Goal: Task Accomplishment & Management: Manage account settings

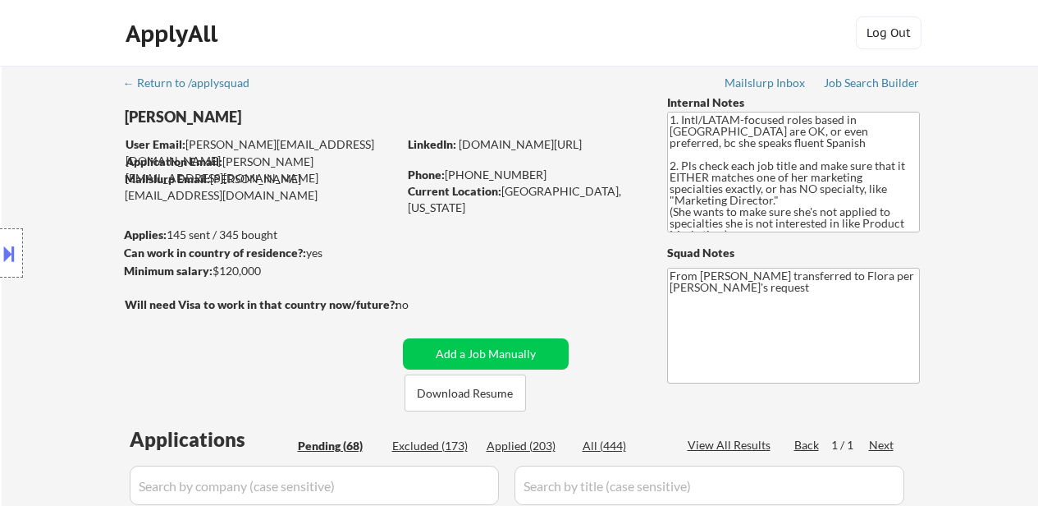
select select ""pending""
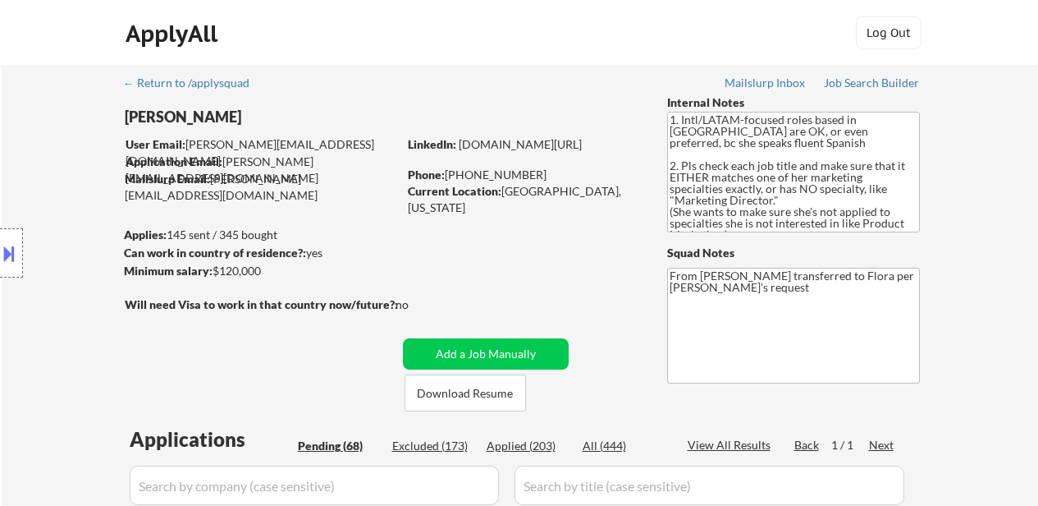
select select ""pending""
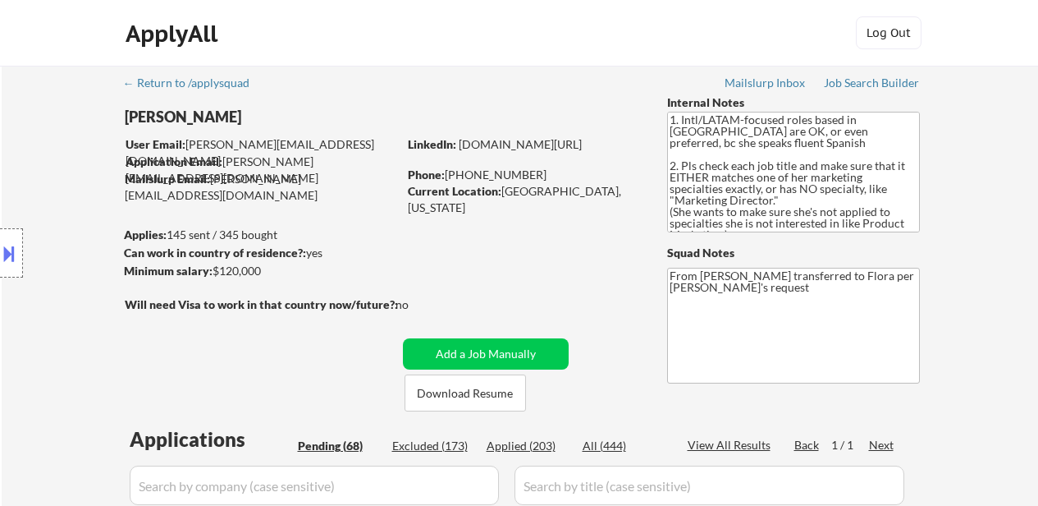
select select ""pending""
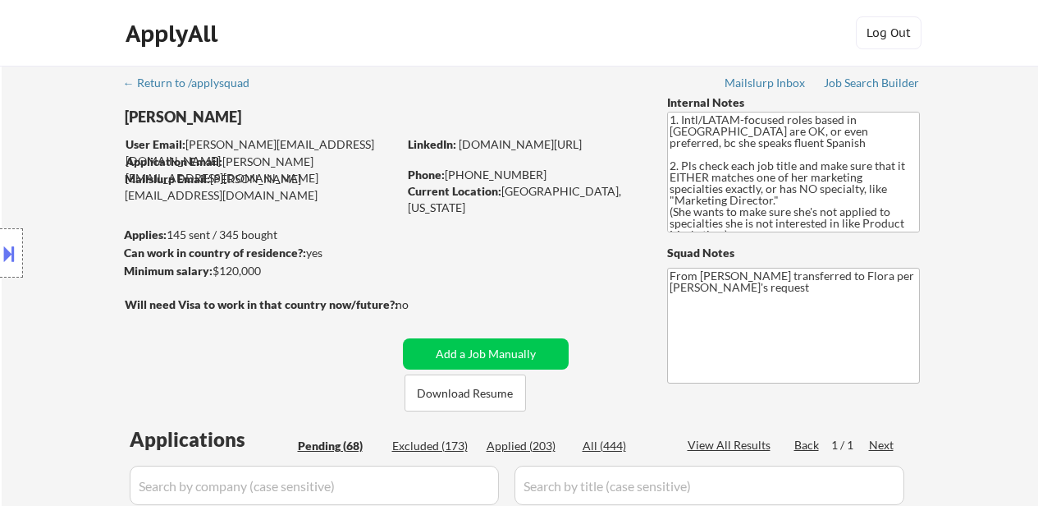
select select ""pending""
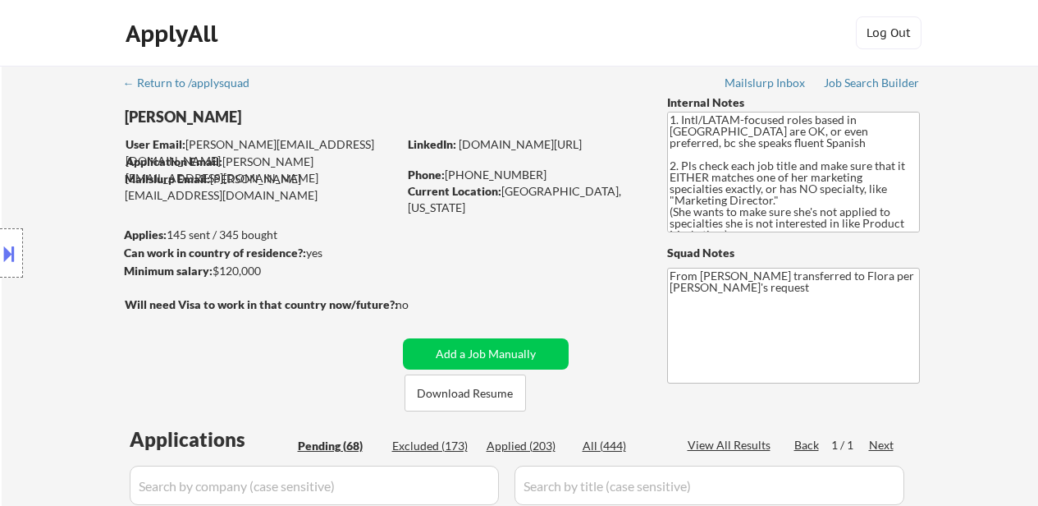
select select ""pending""
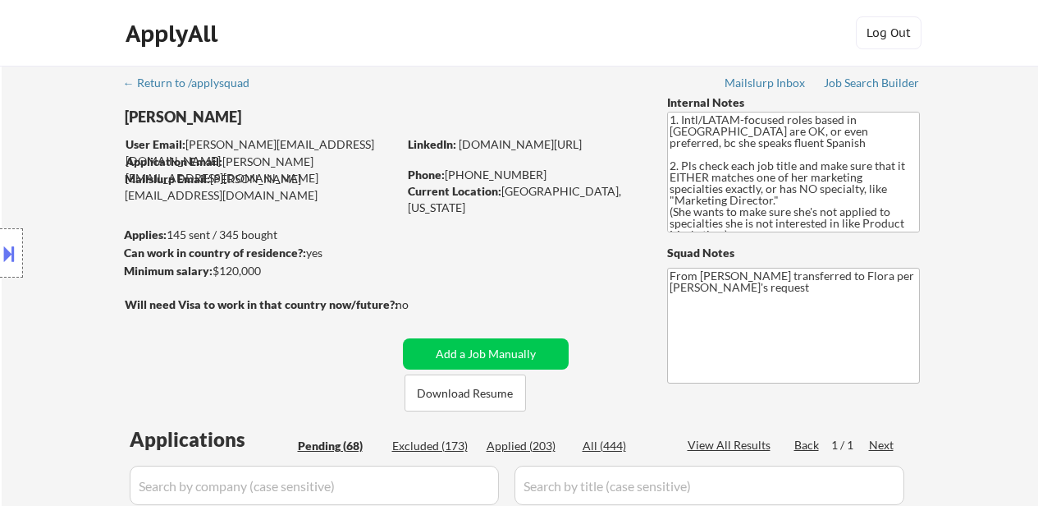
select select ""pending""
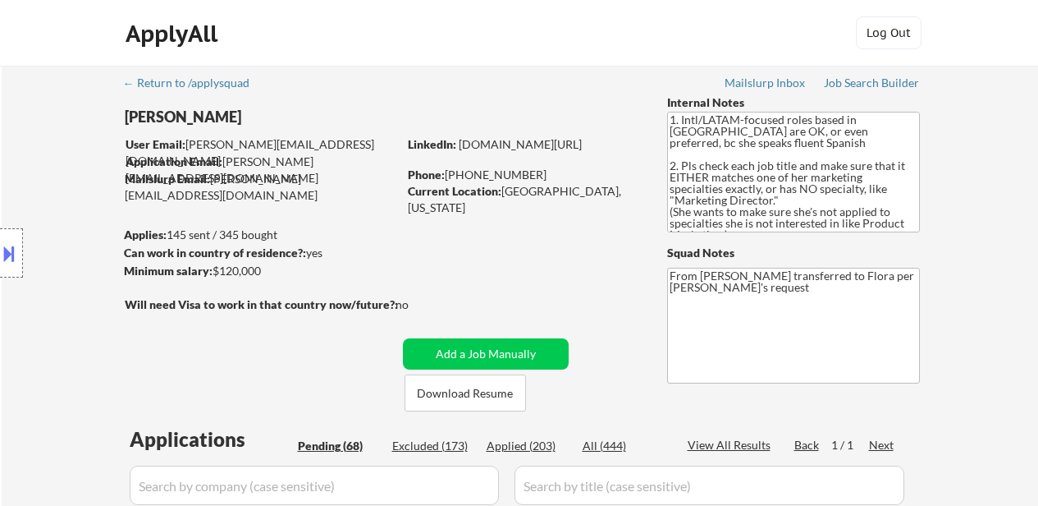
select select ""pending""
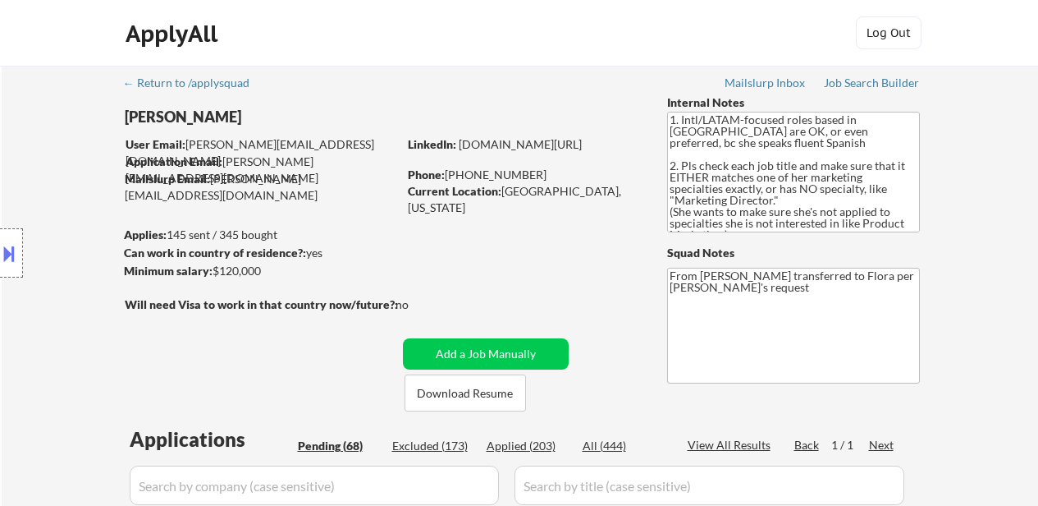
select select ""pending""
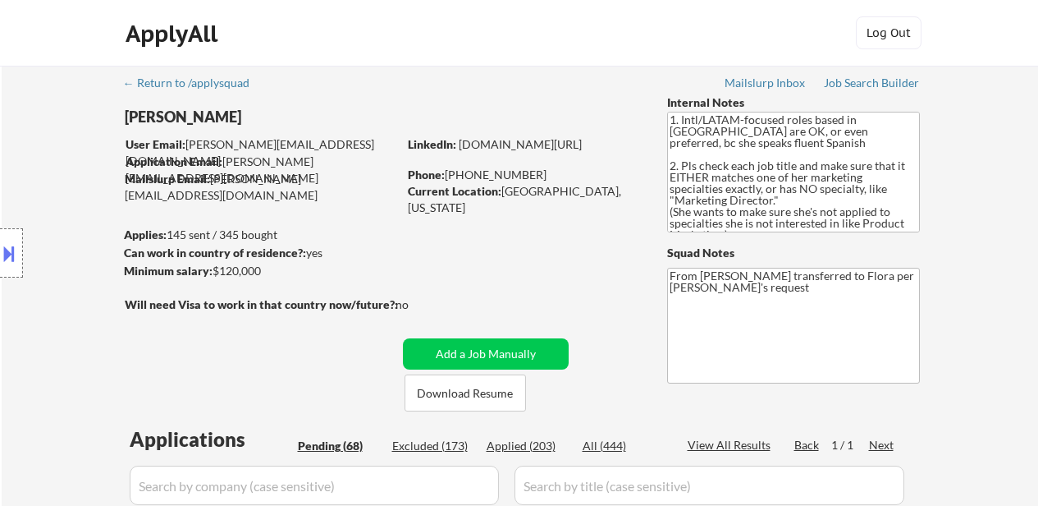
select select ""pending""
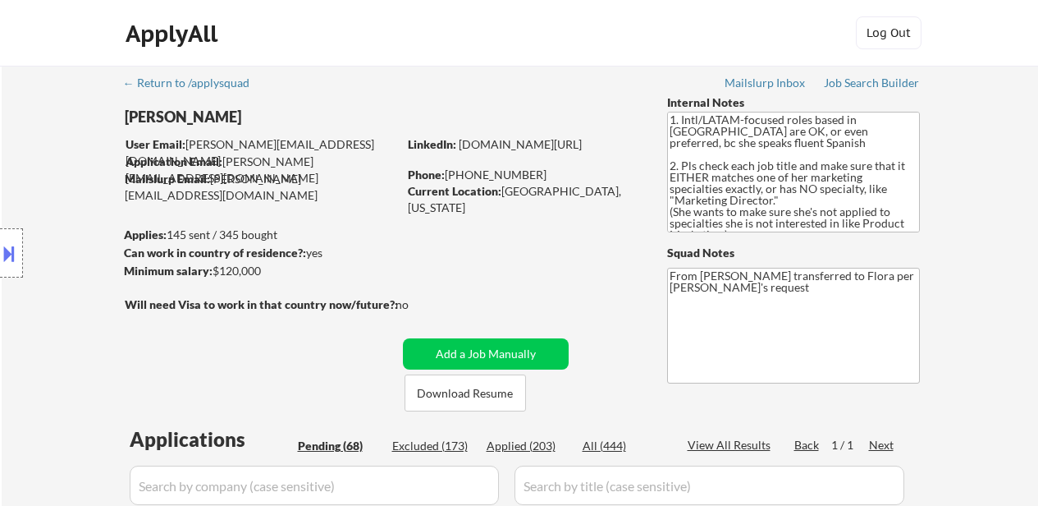
select select ""pending""
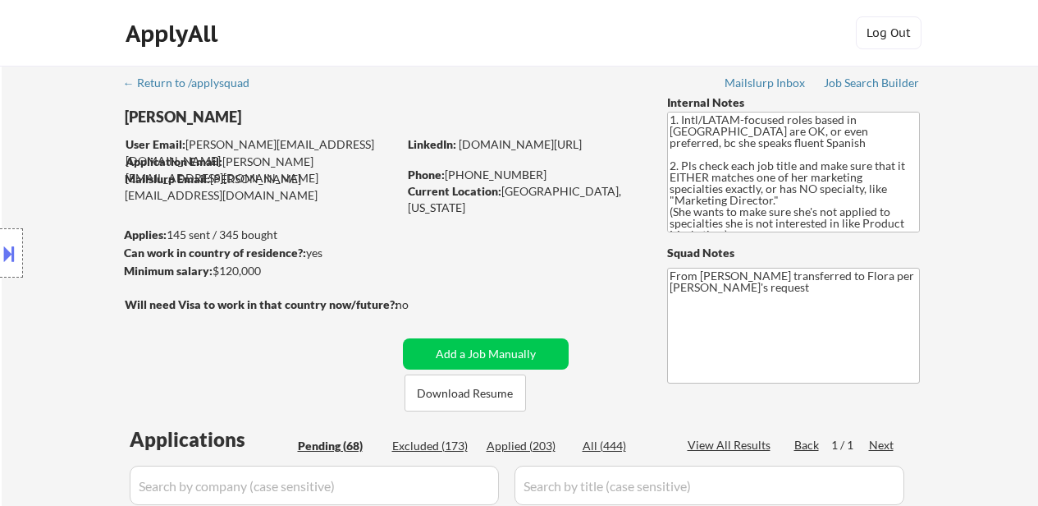
select select ""pending""
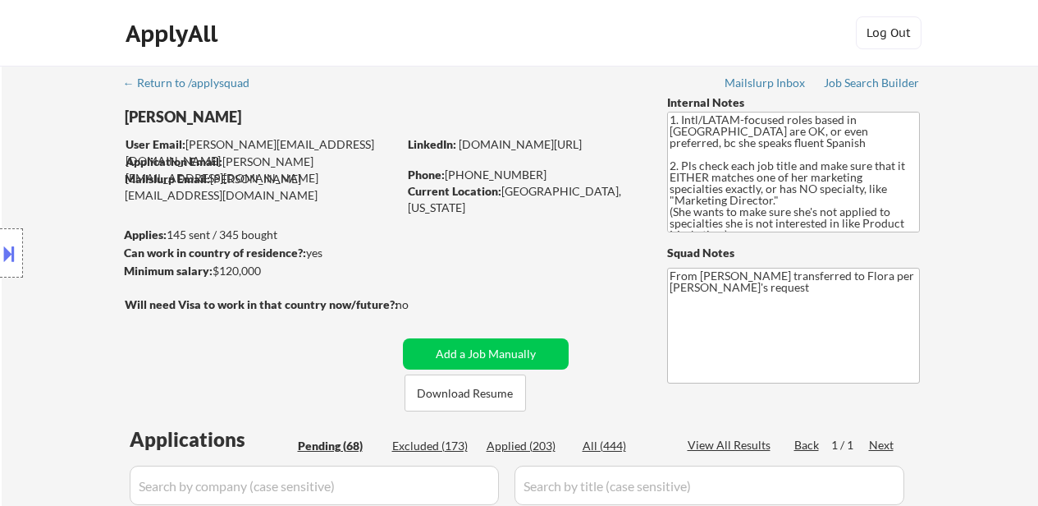
select select ""pending""
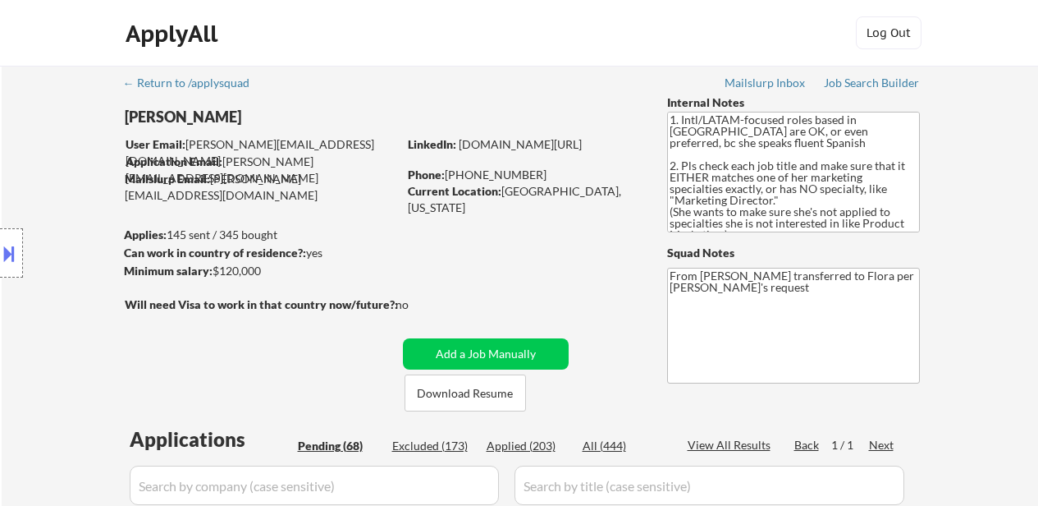
select select ""pending""
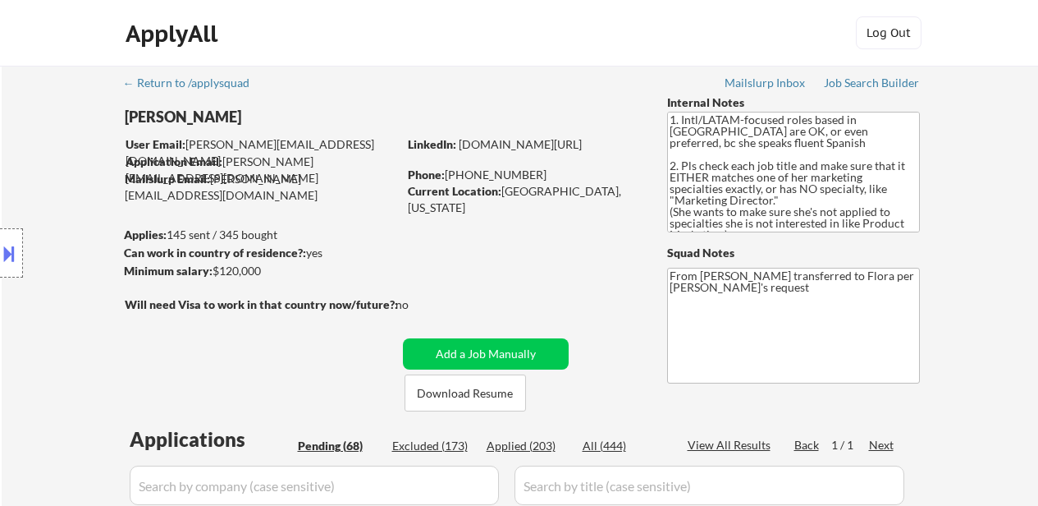
select select ""pending""
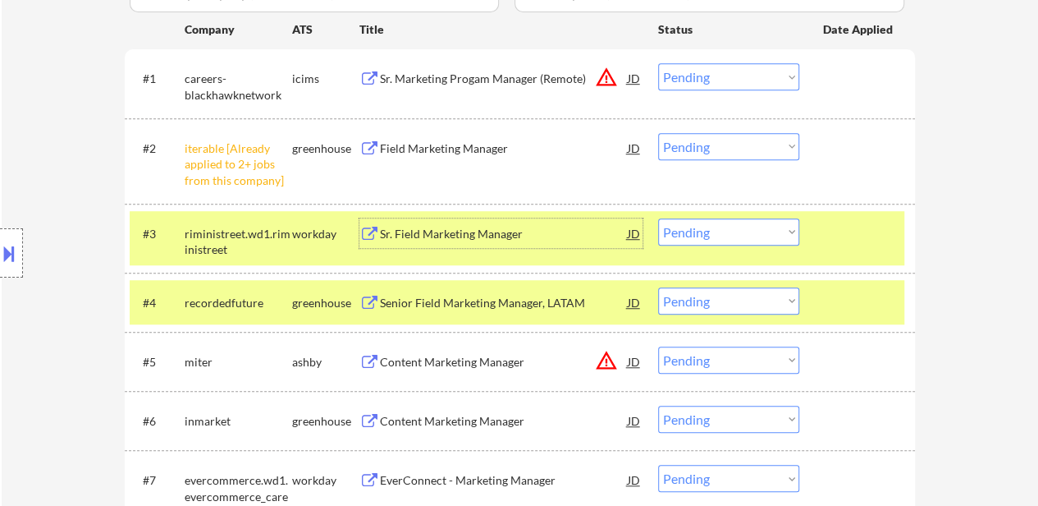
click at [742, 302] on select "Choose an option... Pending Applied Excluded (Questions) Excluded (Expired) Exc…" at bounding box center [728, 300] width 141 height 27
click at [658, 287] on select "Choose an option... Pending Applied Excluded (Questions) Excluded (Expired) Exc…" at bounding box center [728, 300] width 141 height 27
select select ""pending""
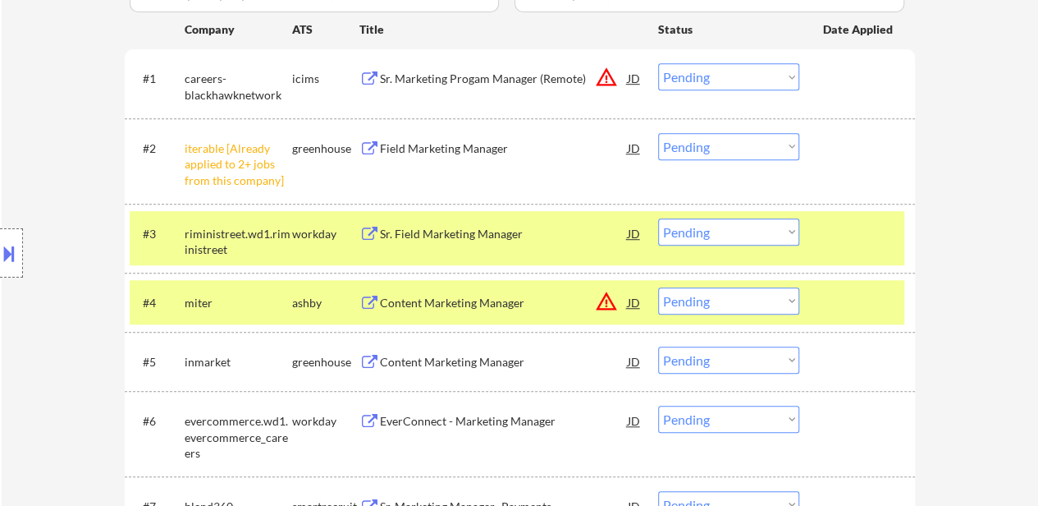
drag, startPoint x: 752, startPoint y: 126, endPoint x: 753, endPoint y: 137, distance: 10.7
click at [752, 132] on div "#2 iterable [Already applied to 2+ jobs from this company] greenhouse Field Mar…" at bounding box center [517, 161] width 775 height 71
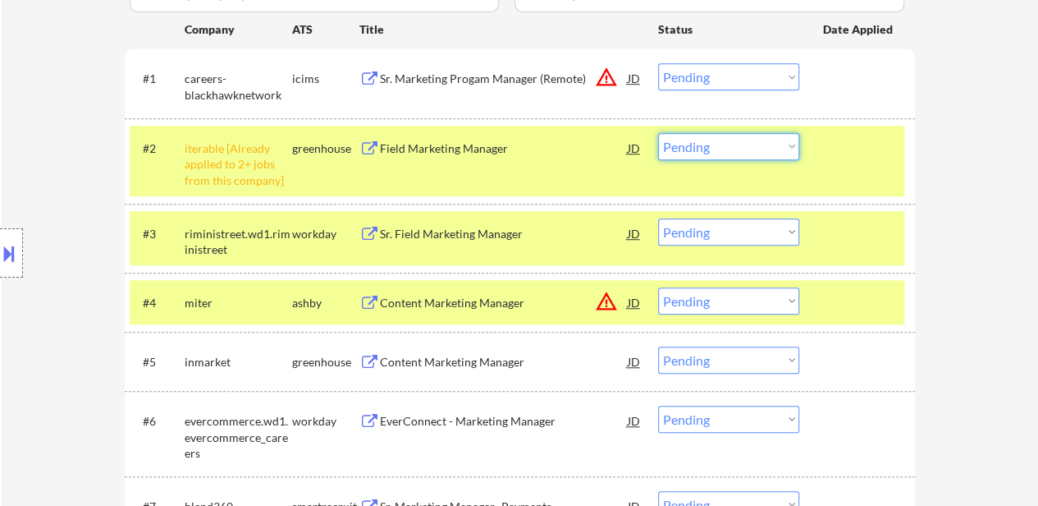
click at [763, 150] on select "Choose an option... Pending Applied Excluded (Questions) Excluded (Expired) Exc…" at bounding box center [728, 146] width 141 height 27
click at [765, 135] on select "Choose an option... Pending Applied Excluded (Questions) Excluded (Expired) Exc…" at bounding box center [728, 146] width 141 height 27
click at [658, 133] on select "Choose an option... Pending Applied Excluded (Questions) Excluded (Expired) Exc…" at bounding box center [728, 146] width 141 height 27
select select ""pending""
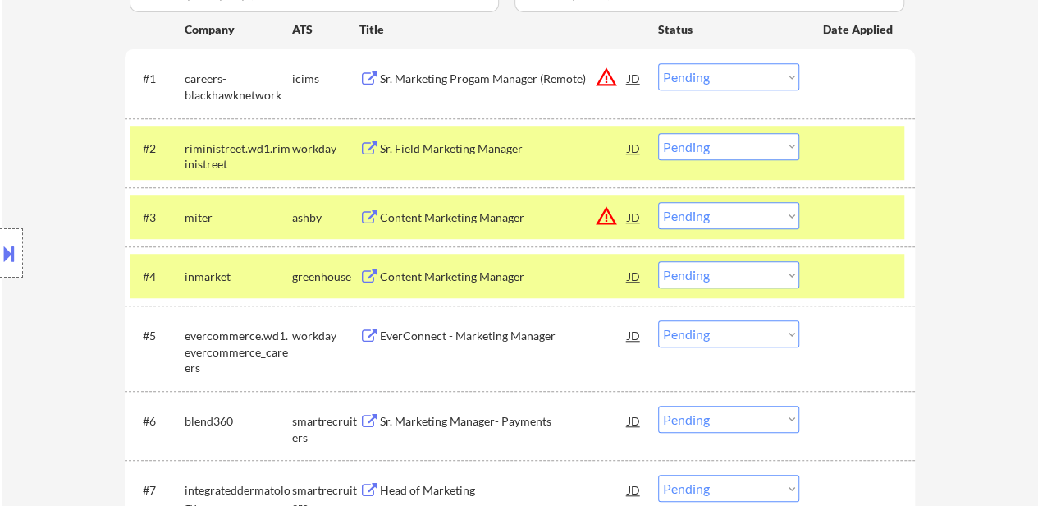
click at [871, 219] on div at bounding box center [859, 217] width 72 height 30
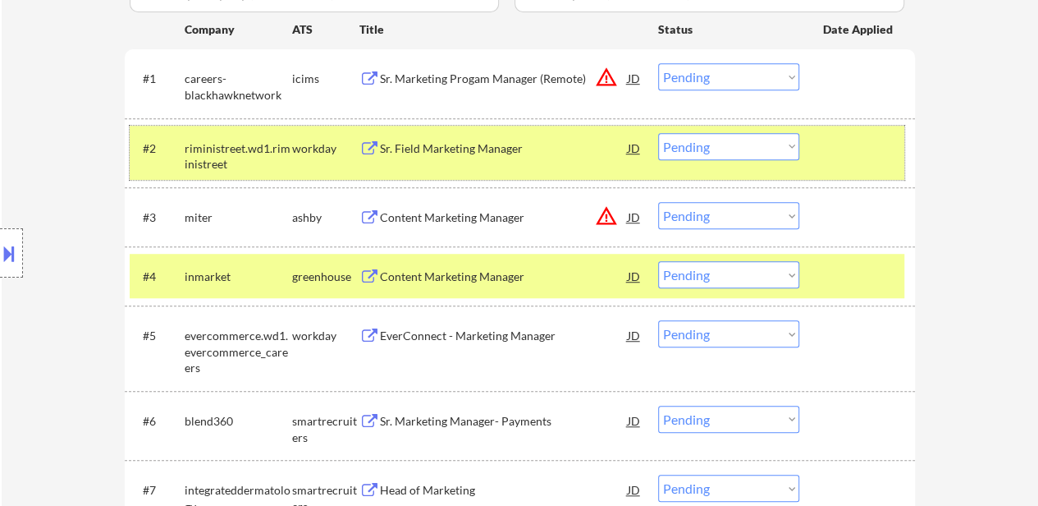
click at [857, 144] on div at bounding box center [859, 148] width 72 height 30
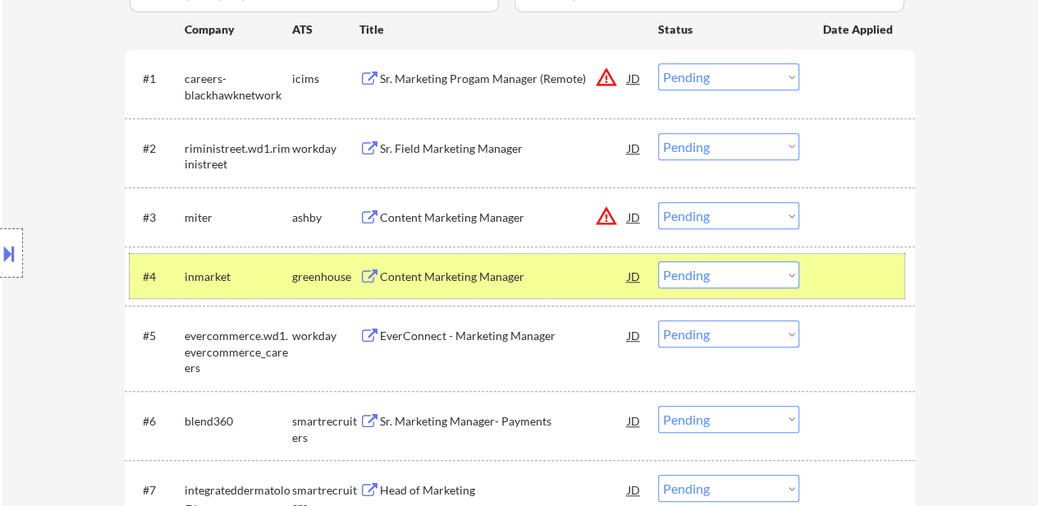
click at [868, 285] on div at bounding box center [859, 276] width 72 height 30
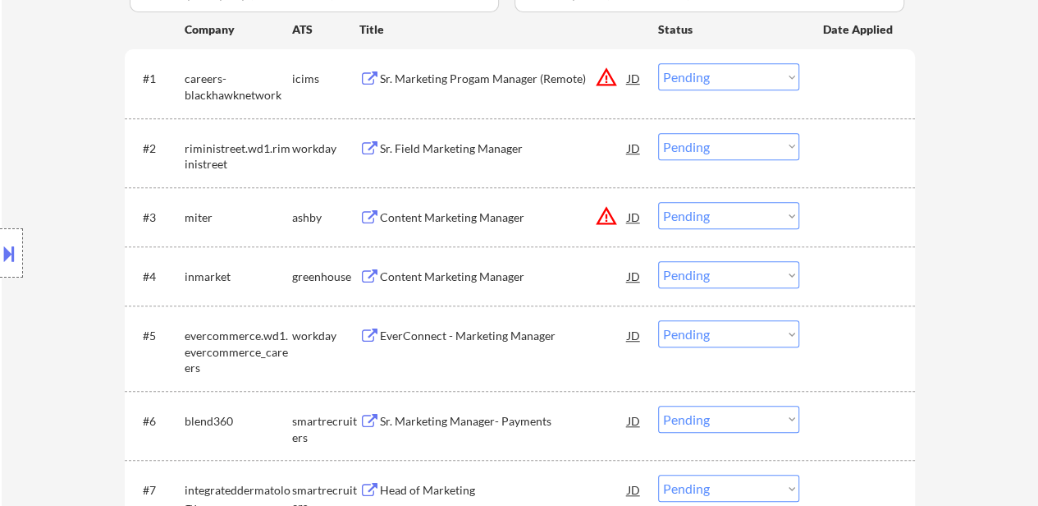
click at [424, 224] on div "Content Marketing Manager" at bounding box center [504, 217] width 248 height 16
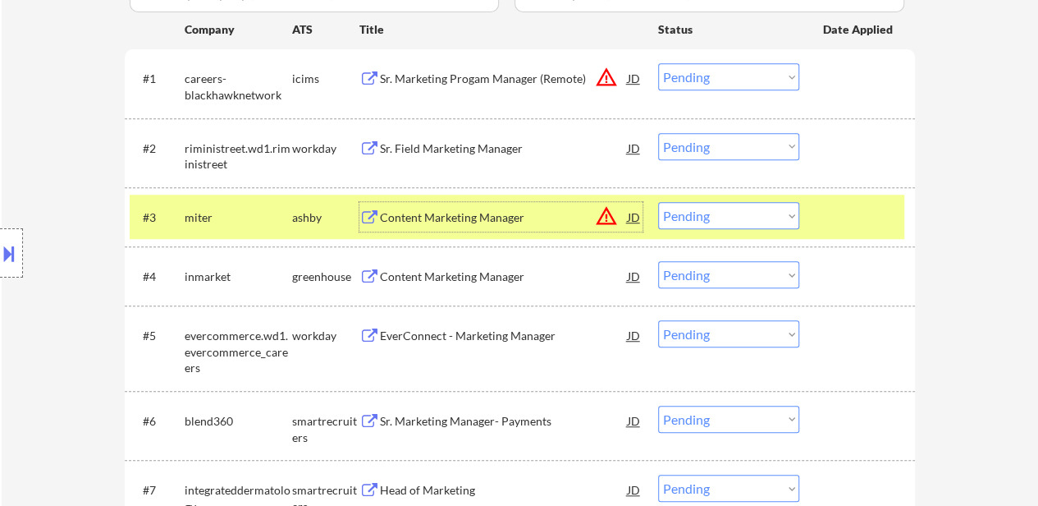
click at [758, 211] on select "Choose an option... Pending Applied Excluded (Questions) Excluded (Expired) Exc…" at bounding box center [728, 215] width 141 height 27
click at [658, 202] on select "Choose an option... Pending Applied Excluded (Questions) Excluded (Expired) Exc…" at bounding box center [728, 215] width 141 height 27
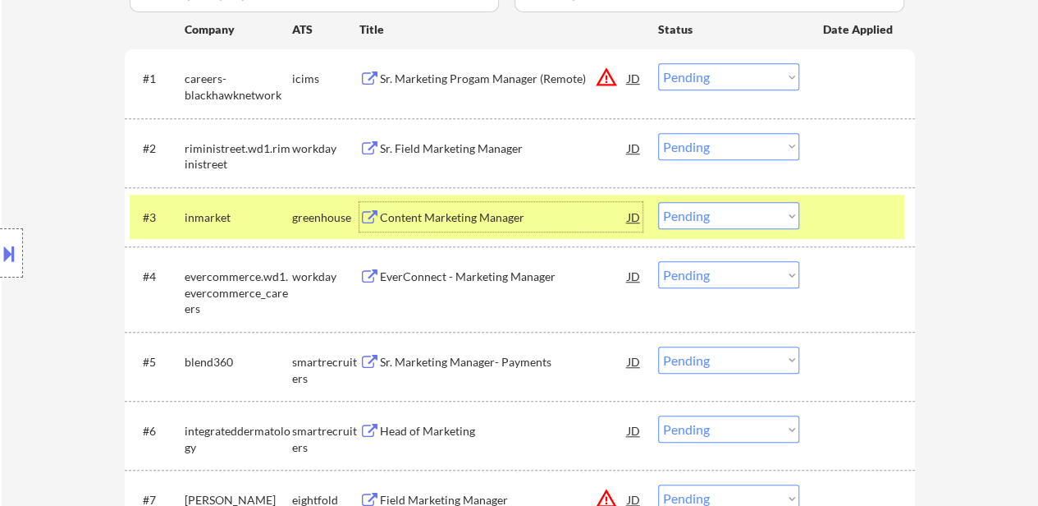
click at [460, 218] on div "Content Marketing Manager" at bounding box center [504, 217] width 248 height 16
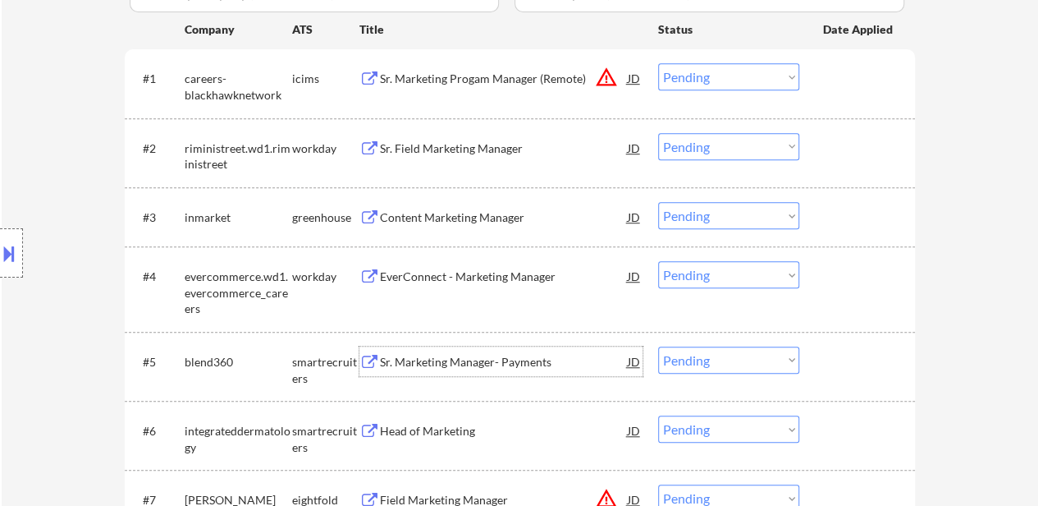
click at [493, 364] on div "Sr. Marketing Manager- Payments" at bounding box center [504, 362] width 248 height 16
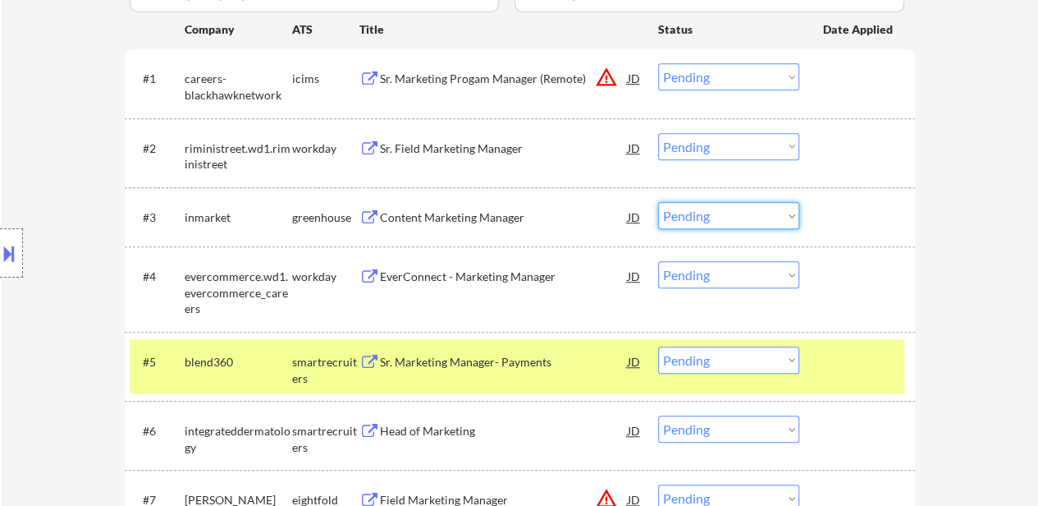
click at [688, 213] on select "Choose an option... Pending Applied Excluded (Questions) Excluded (Expired) Exc…" at bounding box center [728, 215] width 141 height 27
click at [658, 202] on select "Choose an option... Pending Applied Excluded (Questions) Excluded (Expired) Exc…" at bounding box center [728, 215] width 141 height 27
select select ""pending""
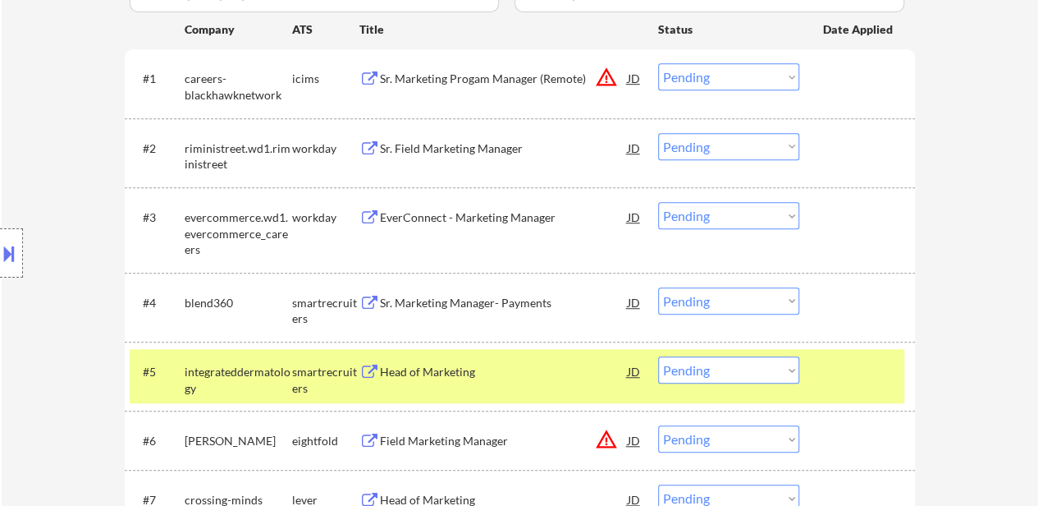
click at [506, 301] on div "Sr. Marketing Manager- Payments" at bounding box center [504, 303] width 248 height 16
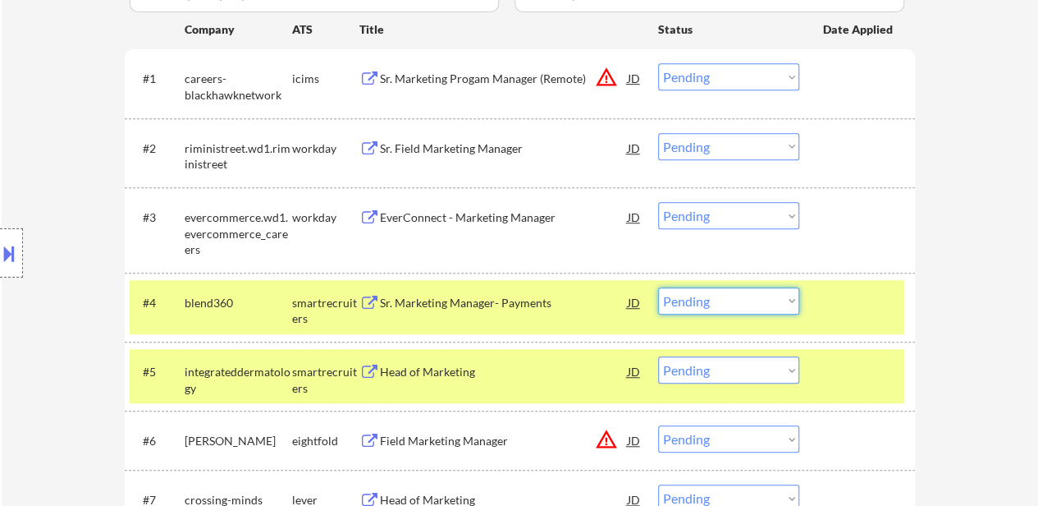
click at [708, 294] on select "Choose an option... Pending Applied Excluded (Questions) Excluded (Expired) Exc…" at bounding box center [728, 300] width 141 height 27
click at [658, 287] on select "Choose an option... Pending Applied Excluded (Questions) Excluded (Expired) Exc…" at bounding box center [728, 300] width 141 height 27
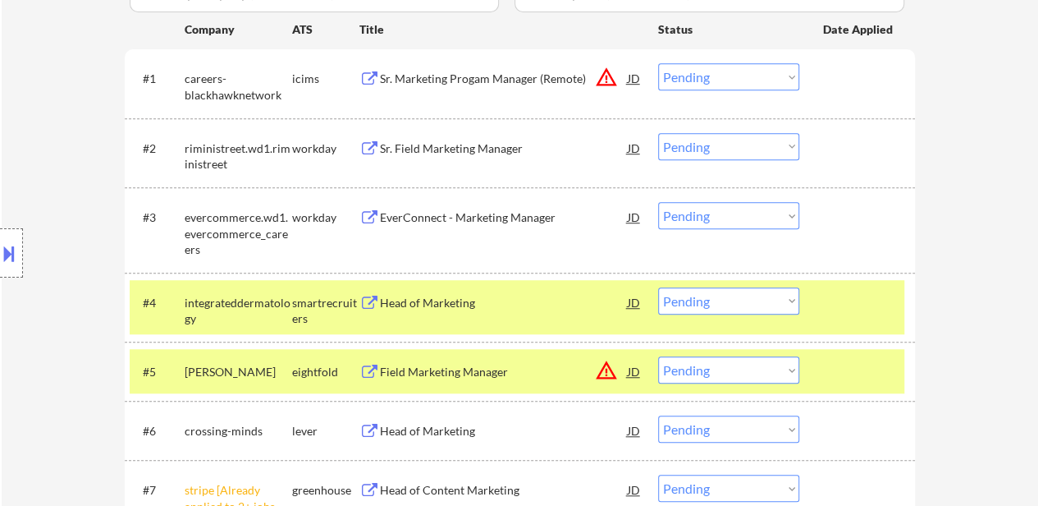
click at [850, 295] on div at bounding box center [859, 302] width 72 height 30
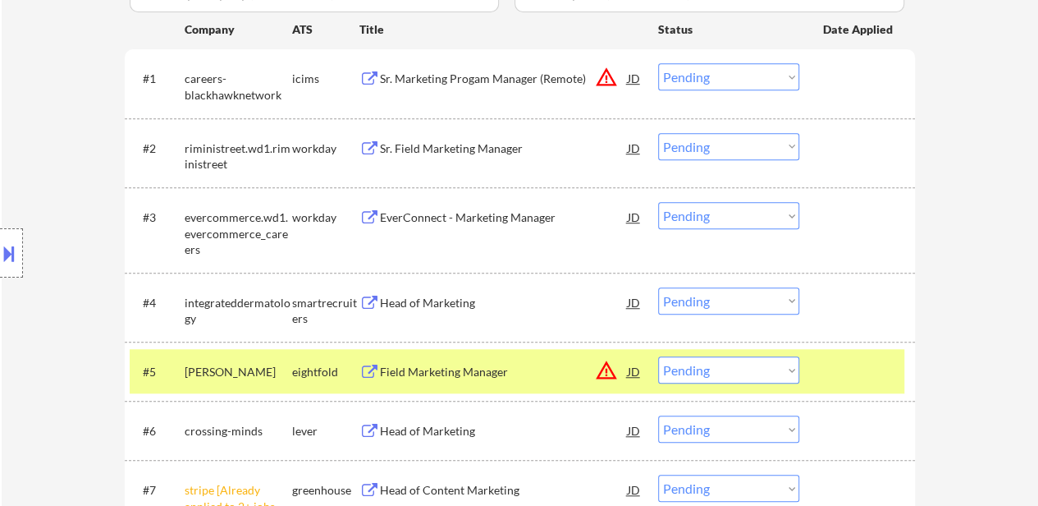
click at [822, 357] on div "#5 [PERSON_NAME] eightfold Field Marketing Manager JD warning_amber Choose an o…" at bounding box center [517, 371] width 775 height 44
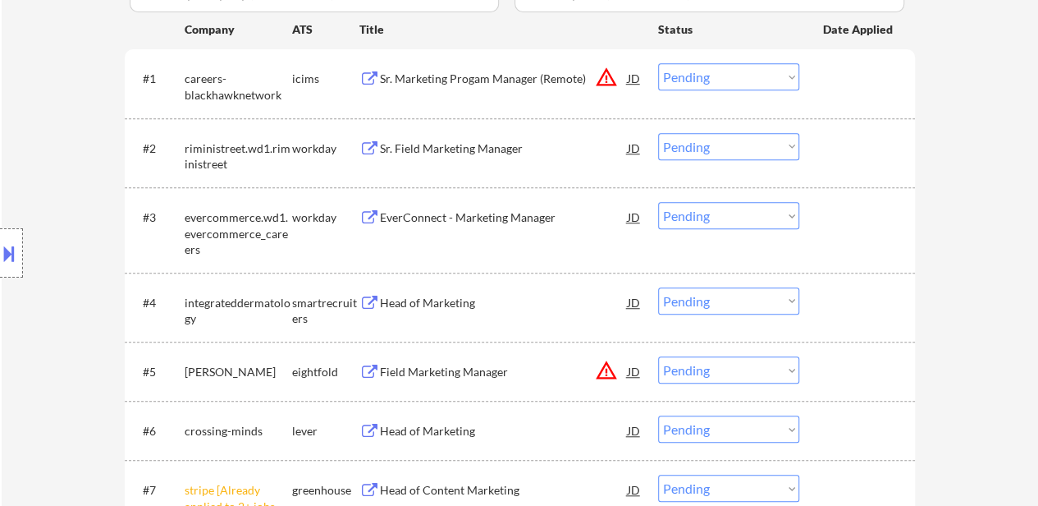
click at [440, 298] on div "Head of Marketing" at bounding box center [504, 303] width 248 height 16
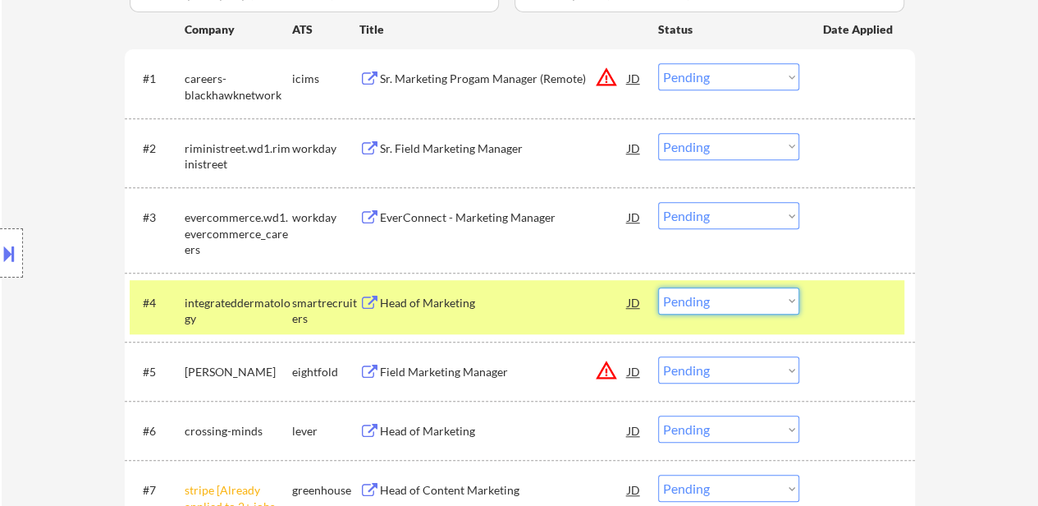
click at [712, 300] on select "Choose an option... Pending Applied Excluded (Questions) Excluded (Expired) Exc…" at bounding box center [728, 300] width 141 height 27
click at [658, 287] on select "Choose an option... Pending Applied Excluded (Questions) Excluded (Expired) Exc…" at bounding box center [728, 300] width 141 height 27
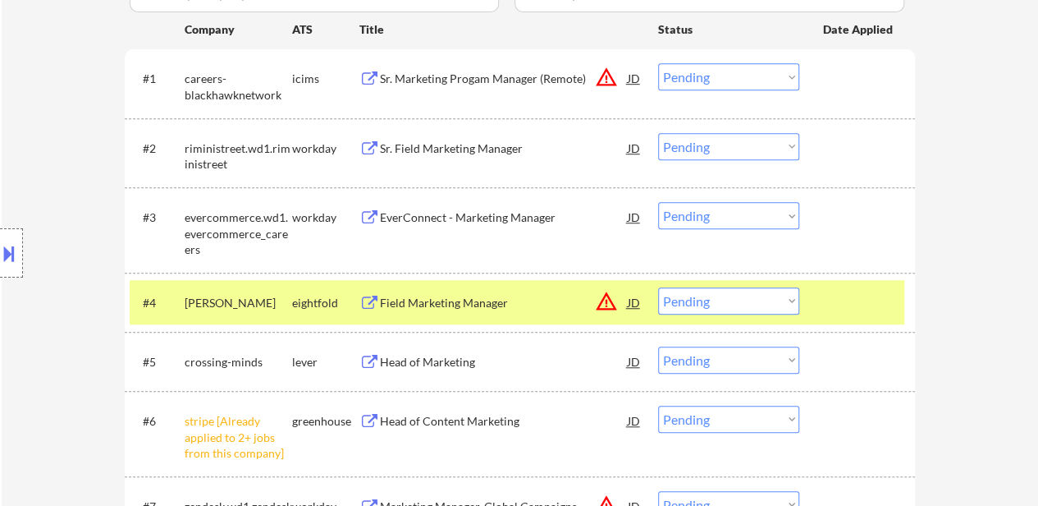
click at [438, 308] on div "Field Marketing Manager" at bounding box center [504, 303] width 248 height 16
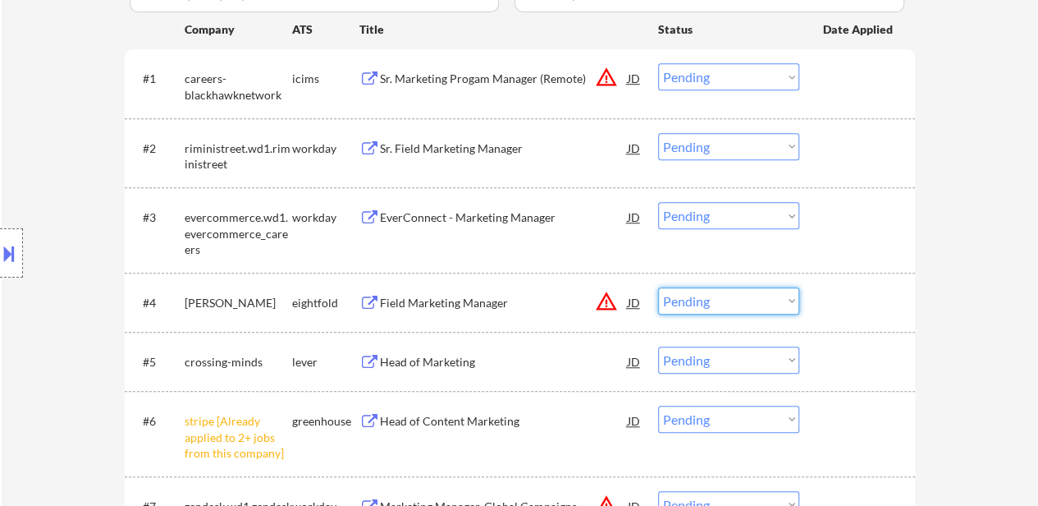
click at [757, 295] on select "Choose an option... Pending Applied Excluded (Questions) Excluded (Expired) Exc…" at bounding box center [728, 300] width 141 height 27
click at [658, 287] on select "Choose an option... Pending Applied Excluded (Questions) Excluded (Expired) Exc…" at bounding box center [728, 300] width 141 height 27
select select ""pending""
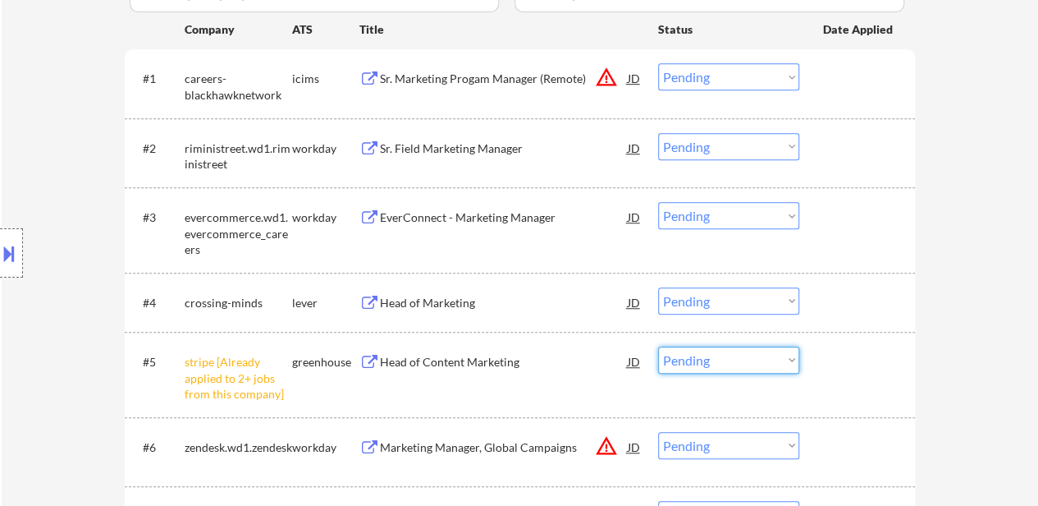
click at [761, 358] on select "Choose an option... Pending Applied Excluded (Questions) Excluded (Expired) Exc…" at bounding box center [728, 359] width 141 height 27
click at [658, 346] on select "Choose an option... Pending Applied Excluded (Questions) Excluded (Expired) Exc…" at bounding box center [728, 359] width 141 height 27
select select ""pending""
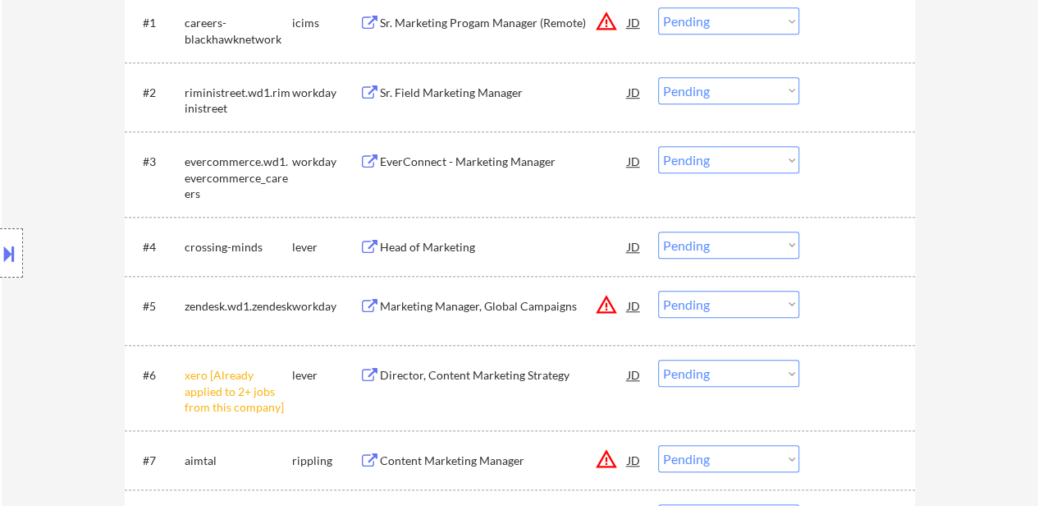
scroll to position [657, 0]
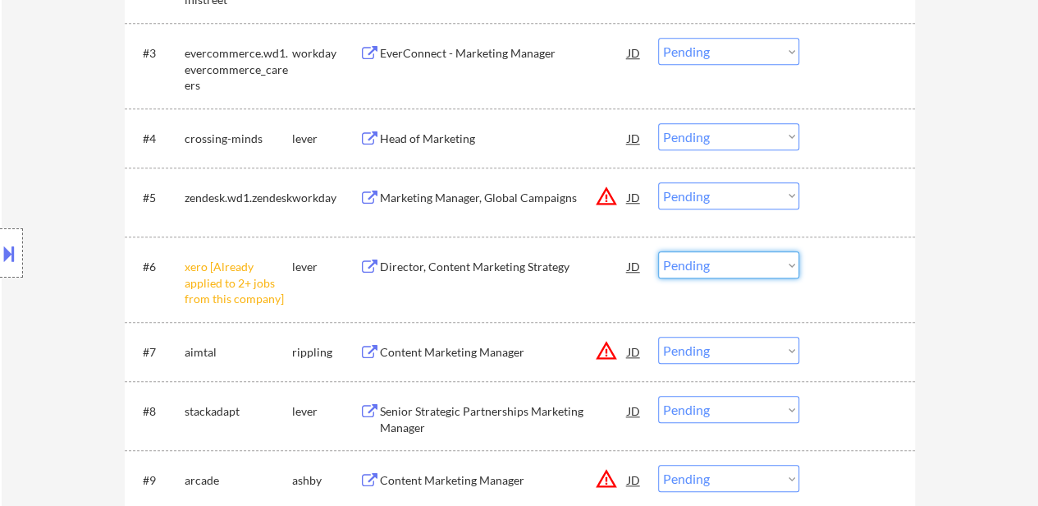
click at [721, 259] on select "Choose an option... Pending Applied Excluded (Questions) Excluded (Expired) Exc…" at bounding box center [728, 264] width 141 height 27
click at [658, 251] on select "Choose an option... Pending Applied Excluded (Questions) Excluded (Expired) Exc…" at bounding box center [728, 264] width 141 height 27
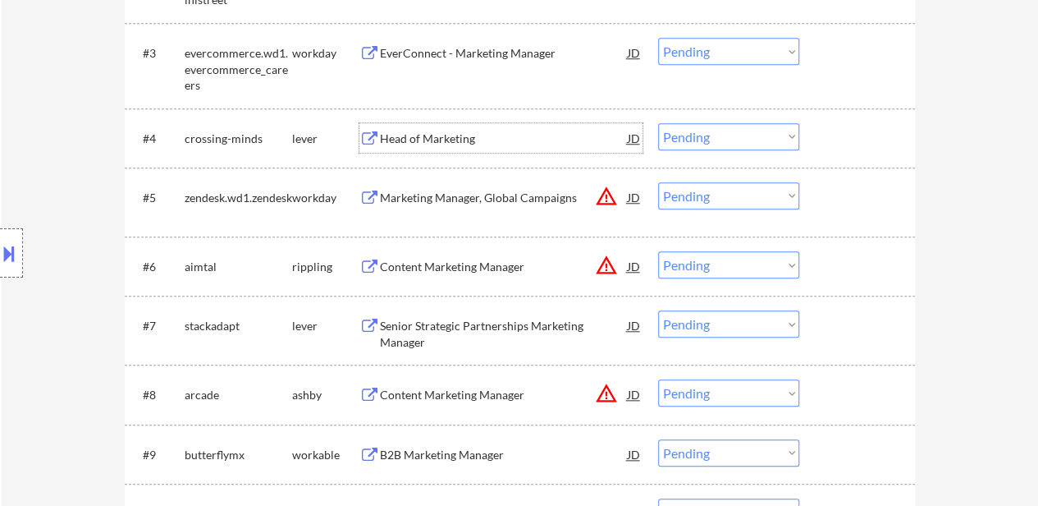
click at [410, 135] on div "Head of Marketing" at bounding box center [504, 139] width 248 height 16
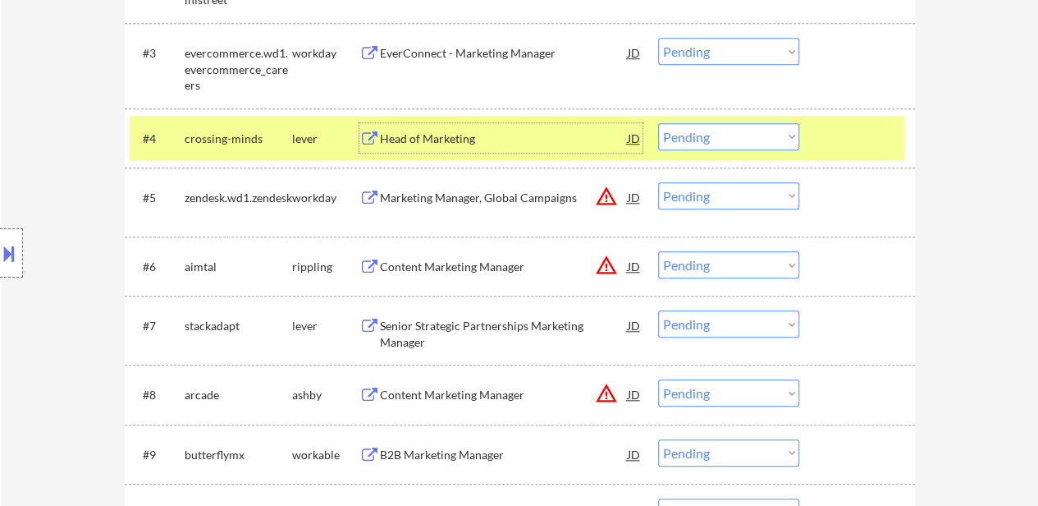
click at [489, 267] on div "Content Marketing Manager" at bounding box center [504, 267] width 248 height 16
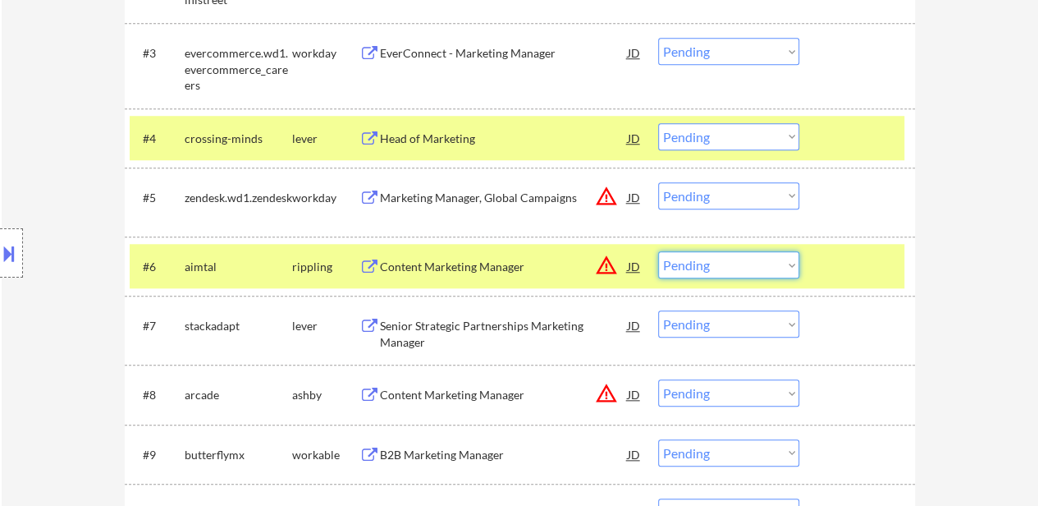
click at [739, 265] on select "Choose an option... Pending Applied Excluded (Questions) Excluded (Expired) Exc…" at bounding box center [728, 264] width 141 height 27
click at [658, 251] on select "Choose an option... Pending Applied Excluded (Questions) Excluded (Expired) Exc…" at bounding box center [728, 264] width 141 height 27
click at [515, 323] on div "Senior Strategic Partnerships Marketing Manager" at bounding box center [504, 334] width 248 height 32
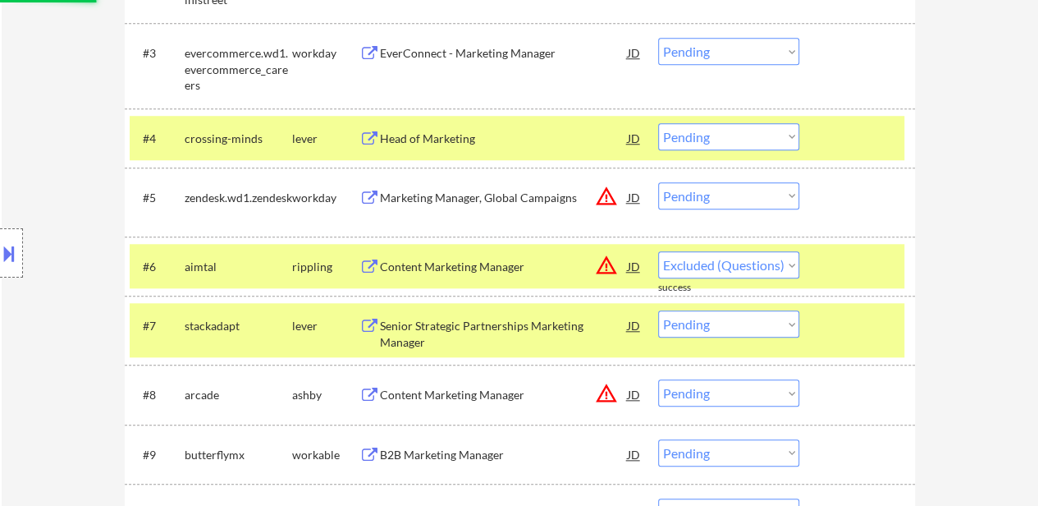
select select ""pending""
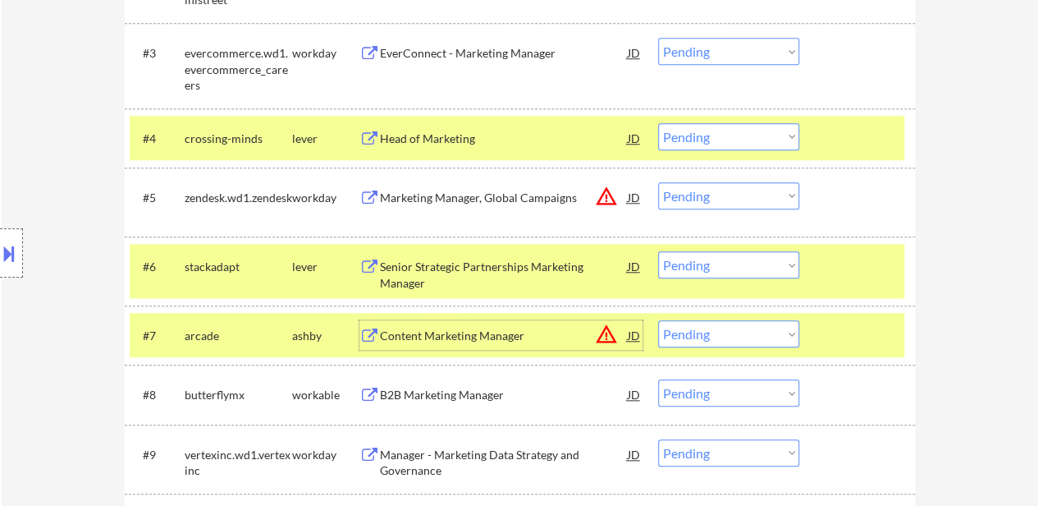
click at [731, 135] on select "Choose an option... Pending Applied Excluded (Questions) Excluded (Expired) Exc…" at bounding box center [728, 136] width 141 height 27
click at [658, 123] on select "Choose an option... Pending Applied Excluded (Questions) Excluded (Expired) Exc…" at bounding box center [728, 136] width 141 height 27
select select ""pending""
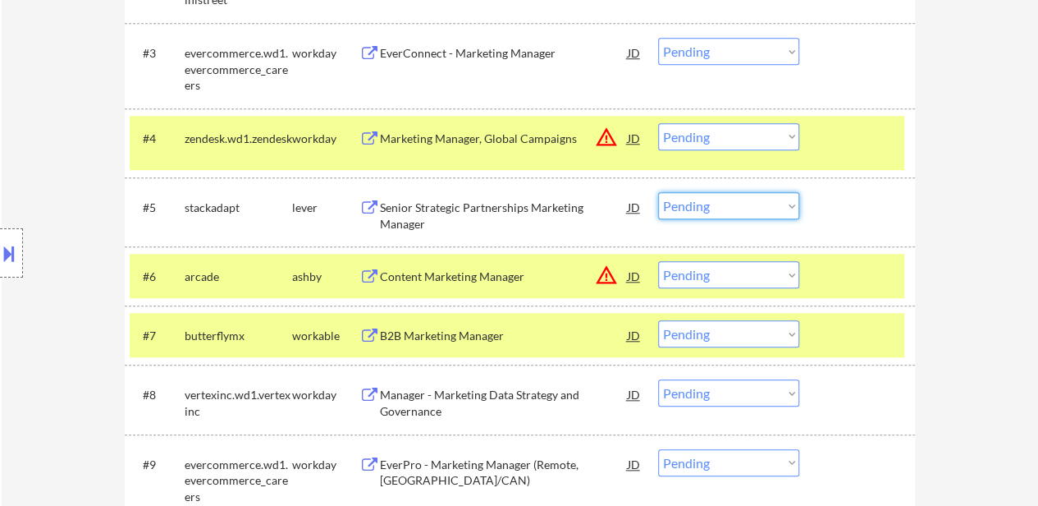
click at [735, 208] on select "Choose an option... Pending Applied Excluded (Questions) Excluded (Expired) Exc…" at bounding box center [728, 205] width 141 height 27
click at [658, 192] on select "Choose an option... Pending Applied Excluded (Questions) Excluded (Expired) Exc…" at bounding box center [728, 205] width 141 height 27
select select ""pending""
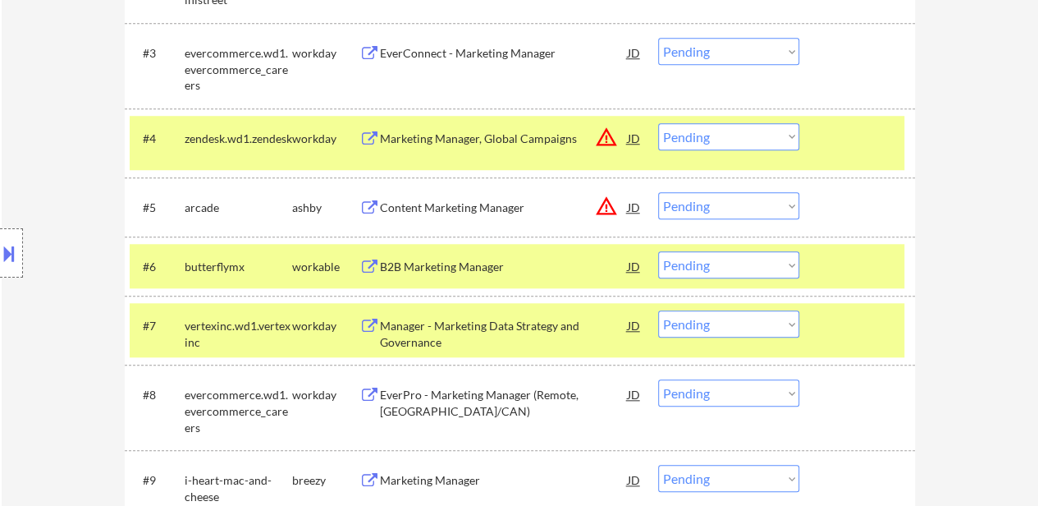
click at [836, 135] on div at bounding box center [859, 138] width 72 height 30
click at [859, 142] on div at bounding box center [859, 138] width 72 height 30
click at [838, 293] on div "#6 butterflymx workable B2B Marketing Manager JD warning_amber Choose an option…" at bounding box center [520, 265] width 790 height 59
click at [845, 144] on div at bounding box center [859, 138] width 72 height 30
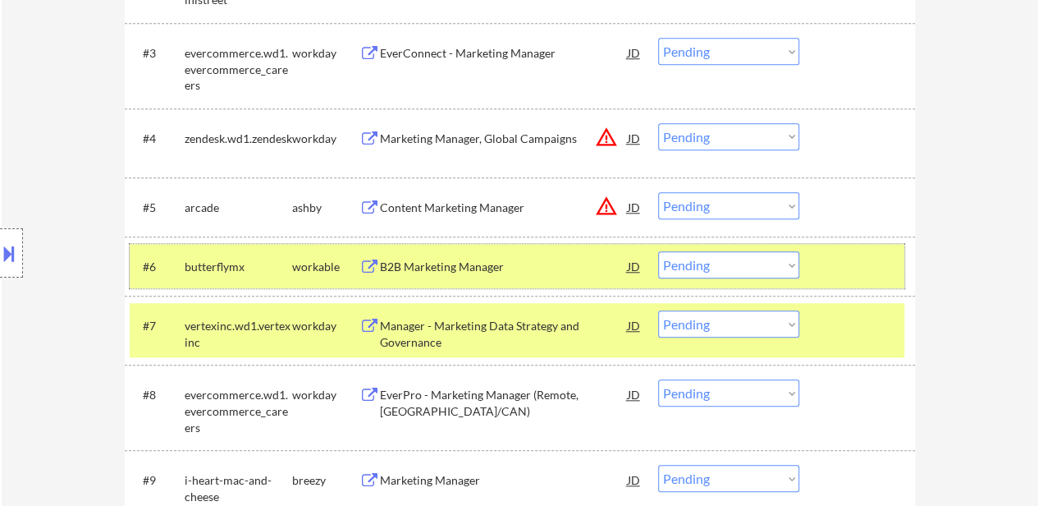
click at [852, 267] on div at bounding box center [859, 266] width 72 height 30
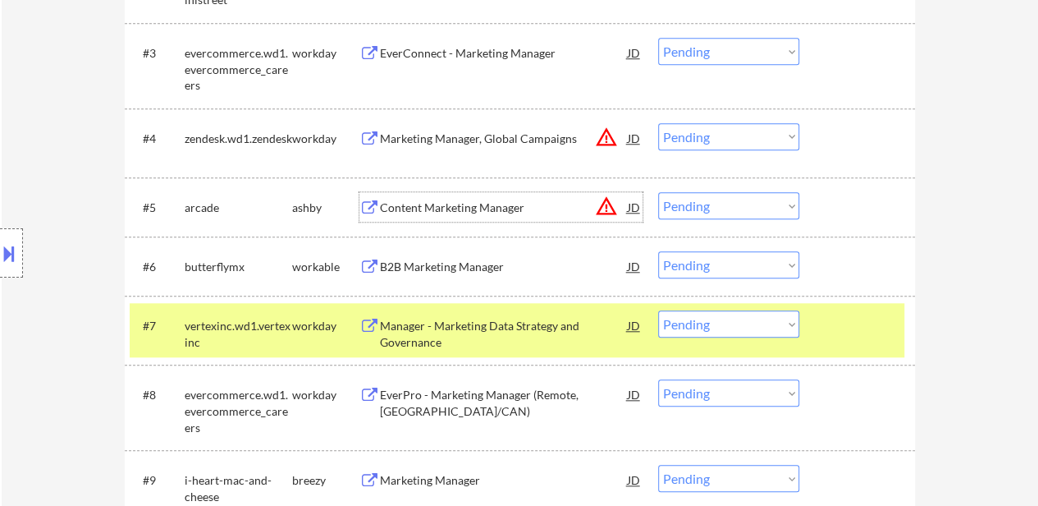
click at [471, 201] on div "Content Marketing Manager" at bounding box center [504, 207] width 248 height 16
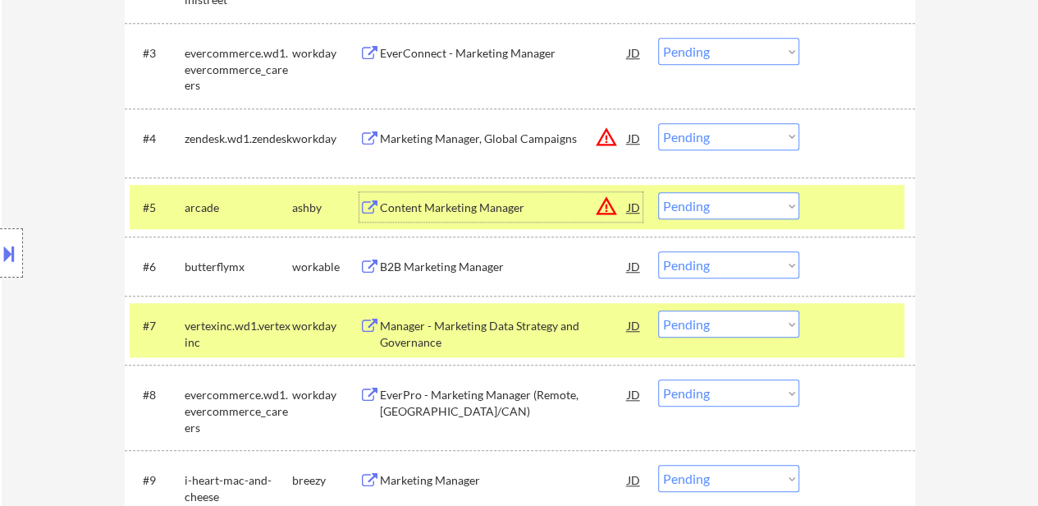
click at [465, 264] on div "B2B Marketing Manager" at bounding box center [504, 267] width 248 height 16
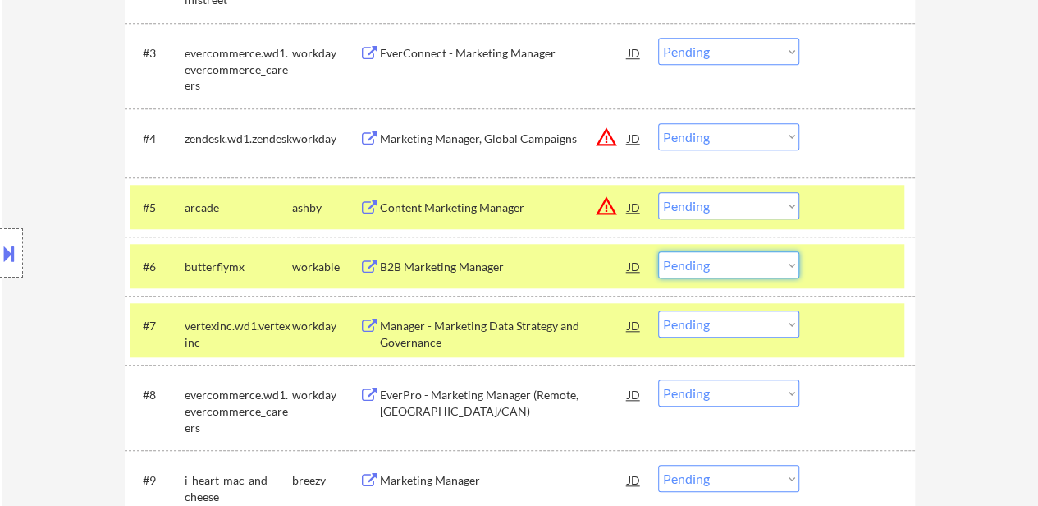
click at [684, 262] on select "Choose an option... Pending Applied Excluded (Questions) Excluded (Expired) Exc…" at bounding box center [728, 264] width 141 height 27
click at [658, 251] on select "Choose an option... Pending Applied Excluded (Questions) Excluded (Expired) Exc…" at bounding box center [728, 264] width 141 height 27
select select ""pending""
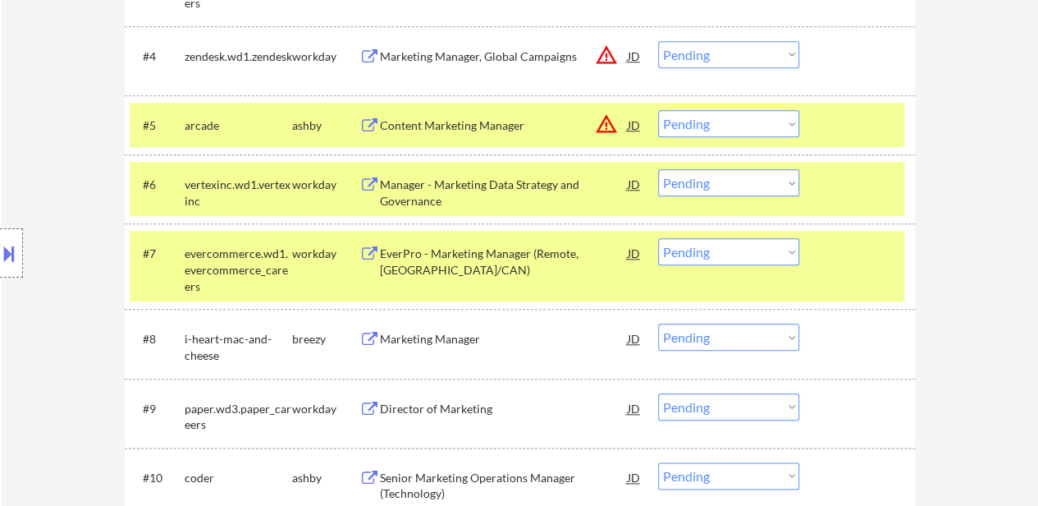
scroll to position [903, 0]
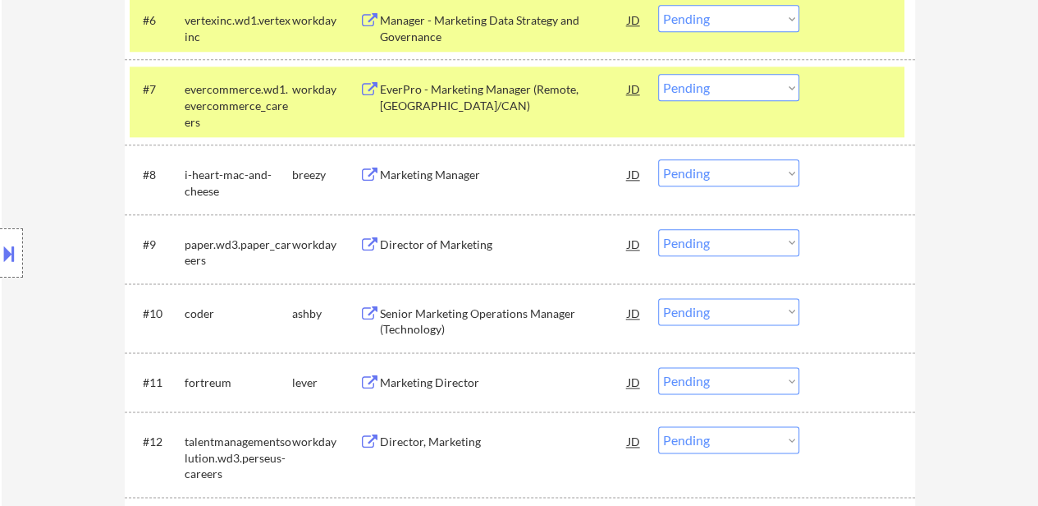
click at [441, 319] on div "Senior Marketing Operations Manager (Technology)" at bounding box center [504, 321] width 248 height 32
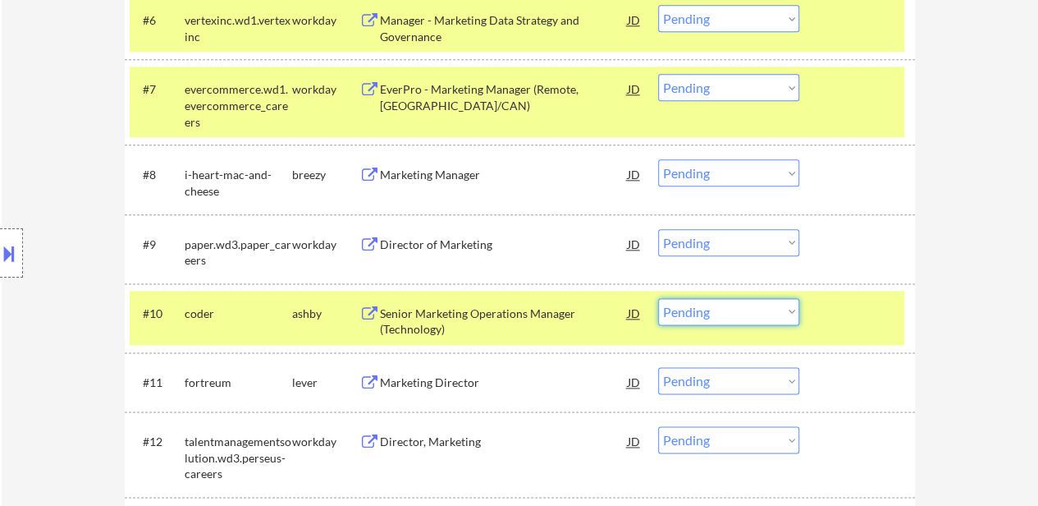
click at [726, 306] on select "Choose an option... Pending Applied Excluded (Questions) Excluded (Expired) Exc…" at bounding box center [728, 311] width 141 height 27
click at [658, 298] on select "Choose an option... Pending Applied Excluded (Questions) Excluded (Expired) Exc…" at bounding box center [728, 311] width 141 height 27
select select ""pending""
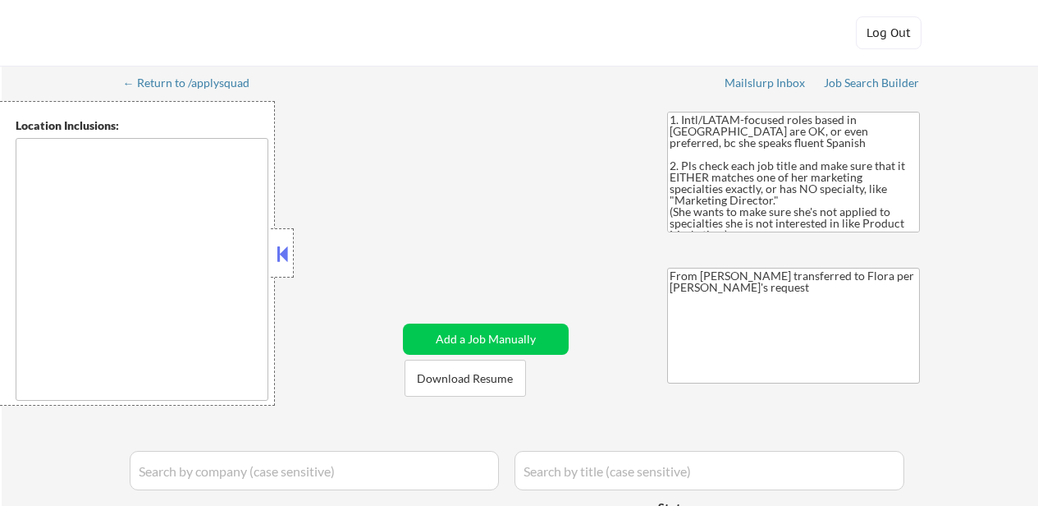
type textarea "[GEOGRAPHIC_DATA], [GEOGRAPHIC_DATA] [GEOGRAPHIC_DATA], [GEOGRAPHIC_DATA] [GEOG…"
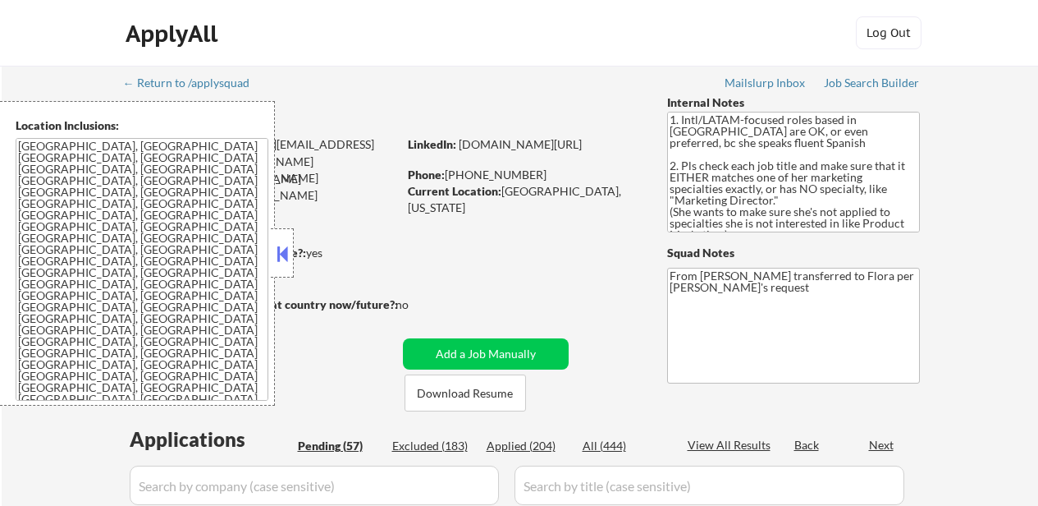
select select ""pending""
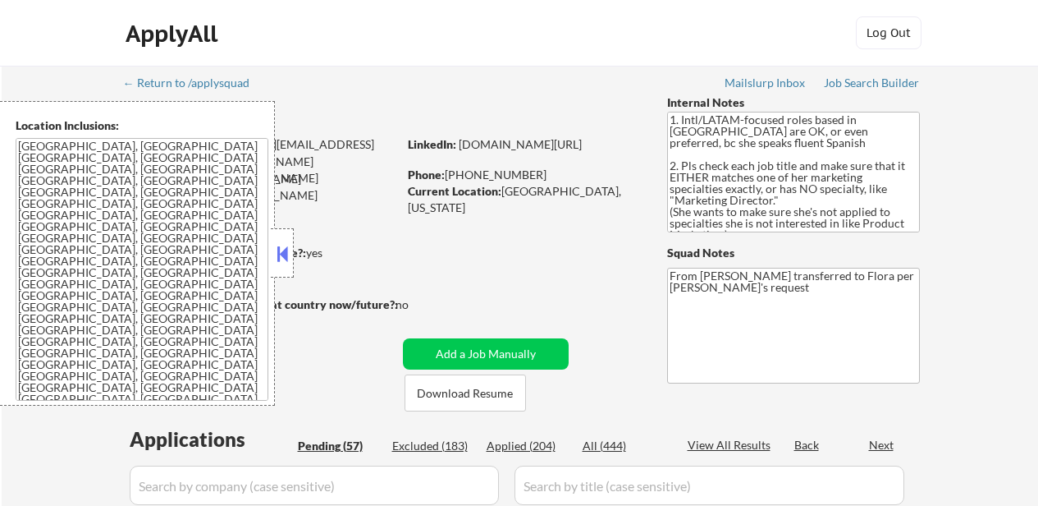
select select ""pending""
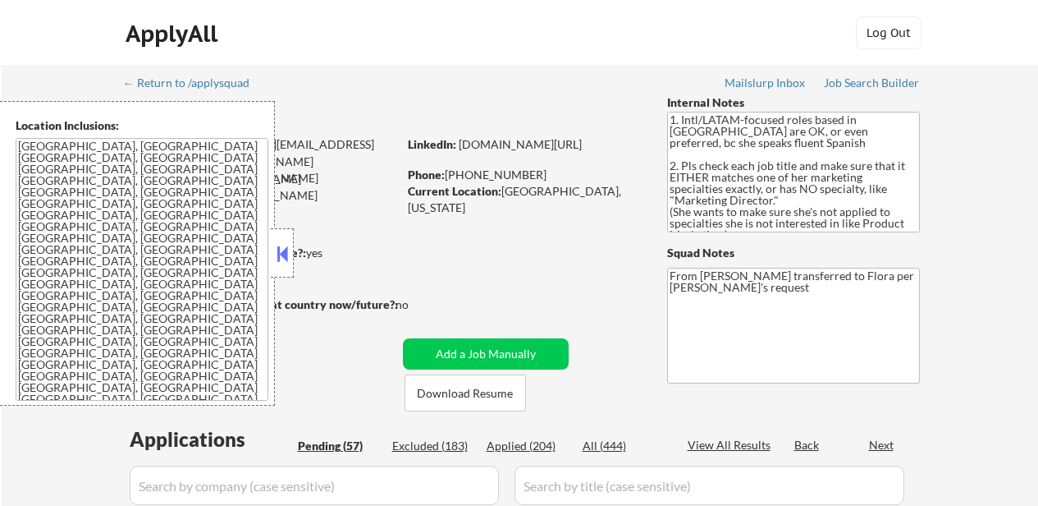
select select ""pending""
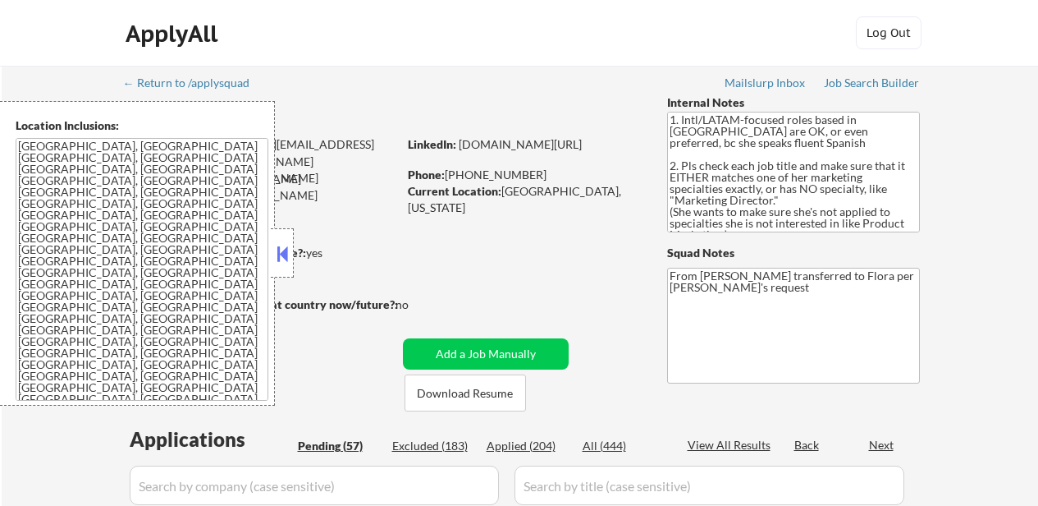
select select ""pending""
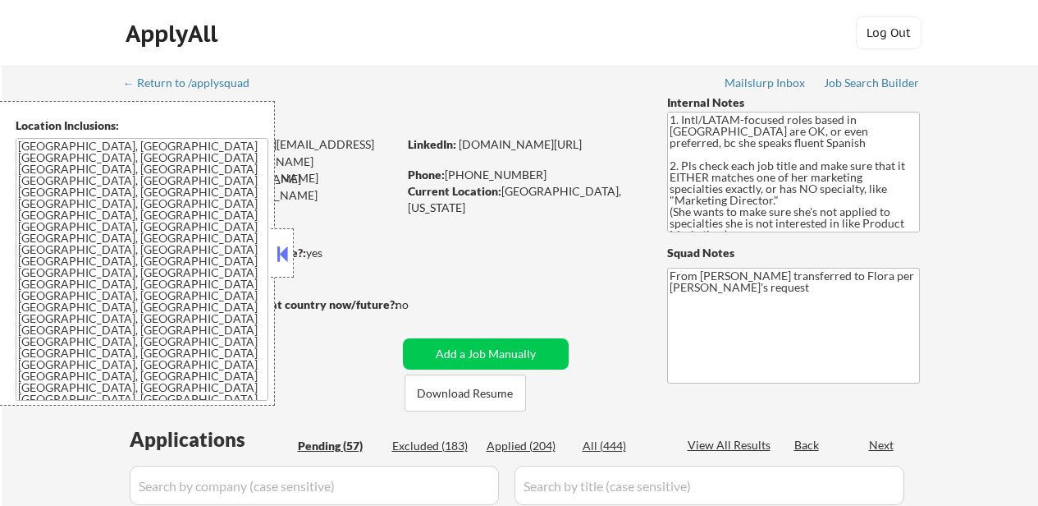
select select ""pending""
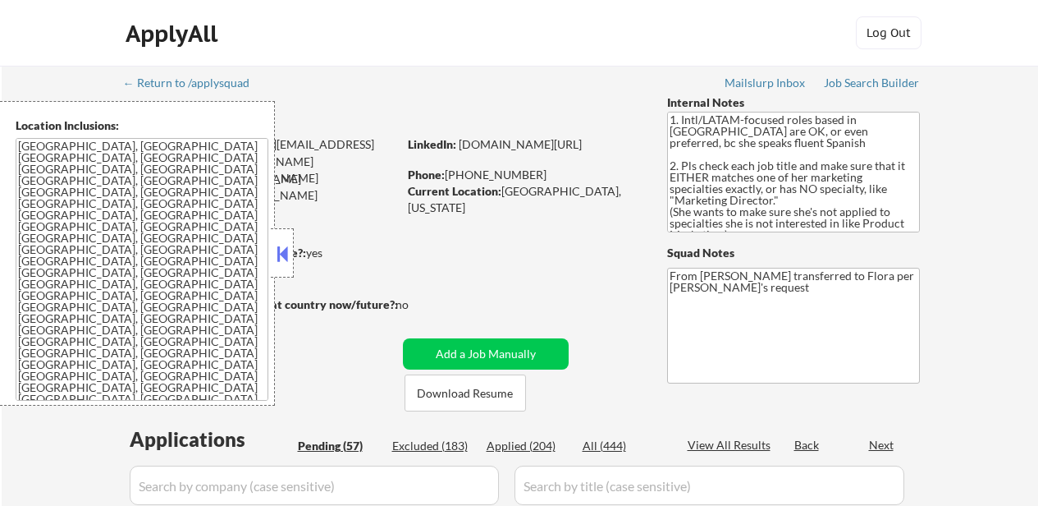
select select ""pending""
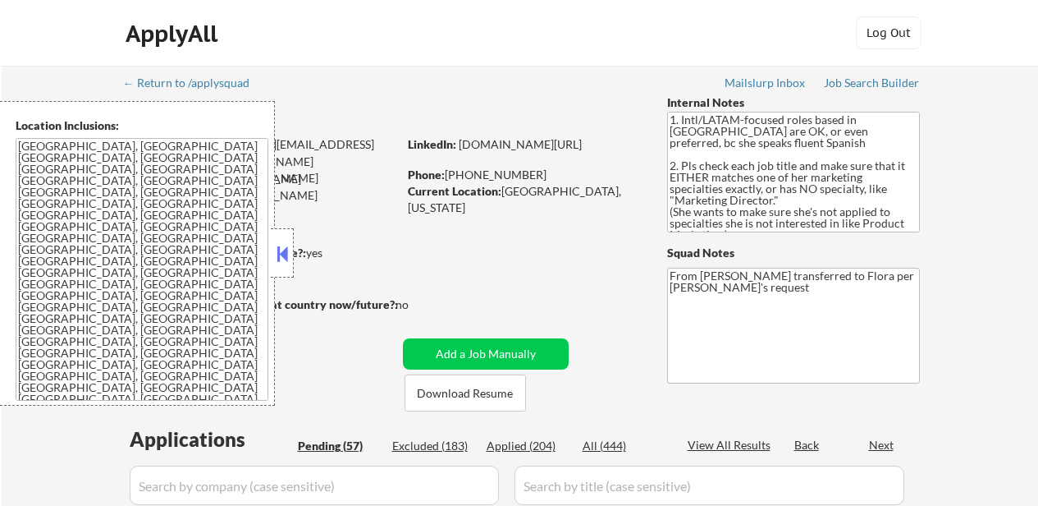
select select ""pending""
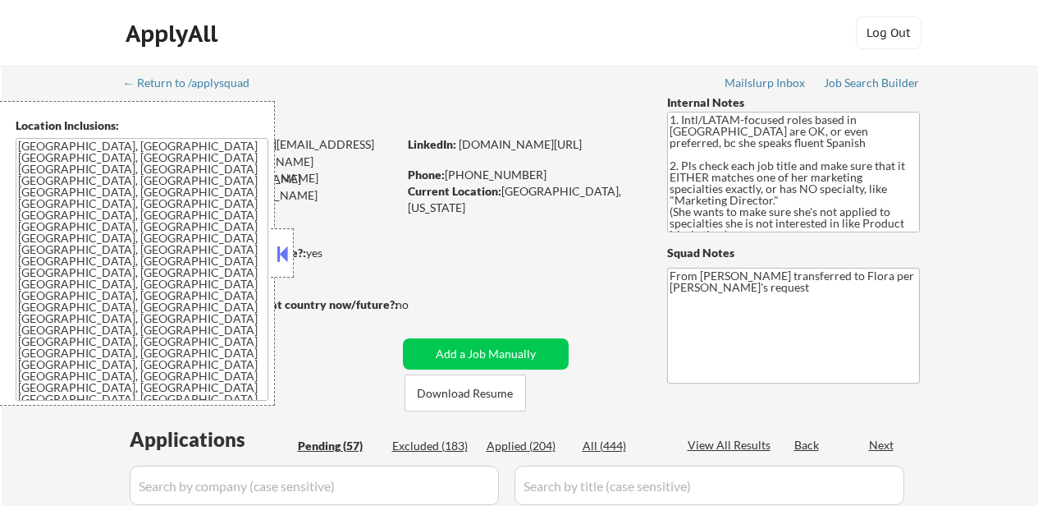
select select ""pending""
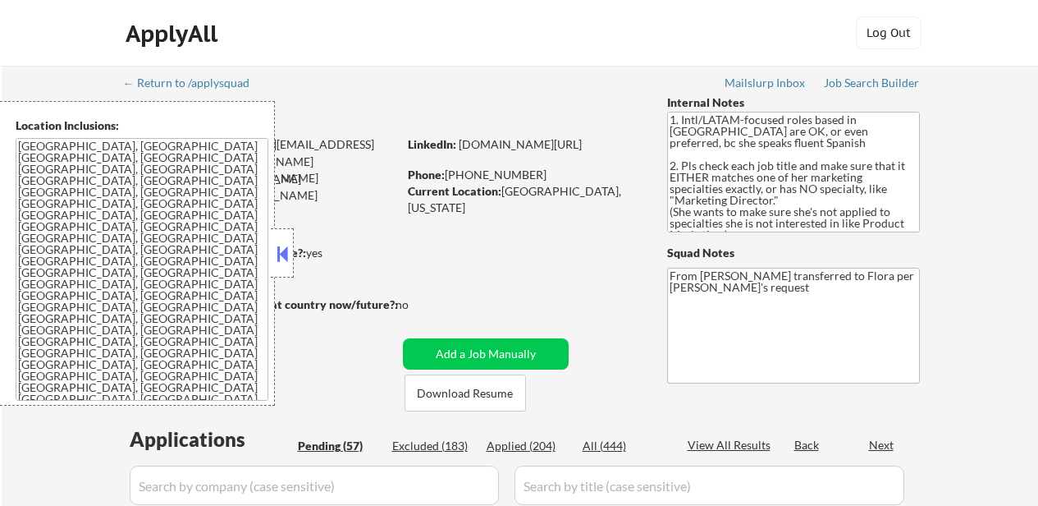
select select ""pending""
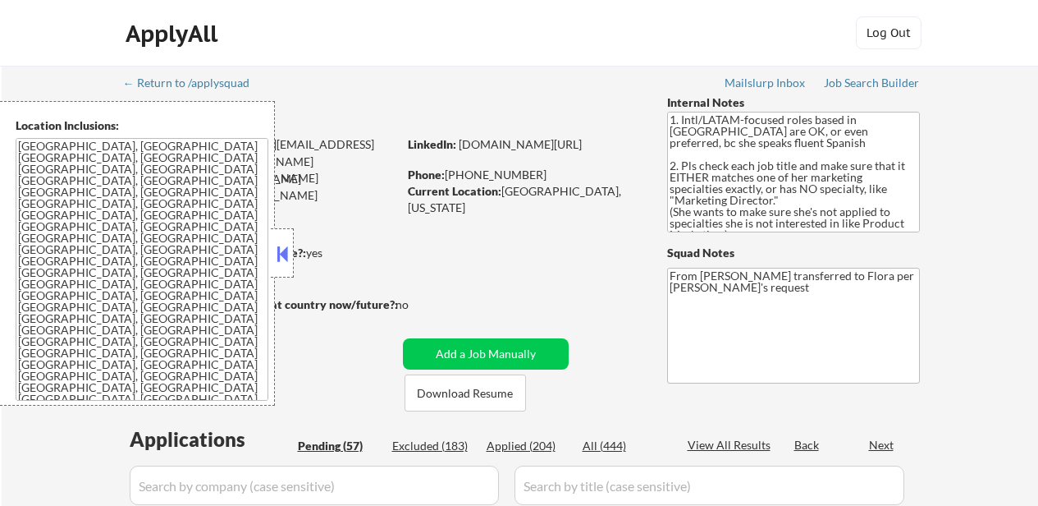
select select ""pending""
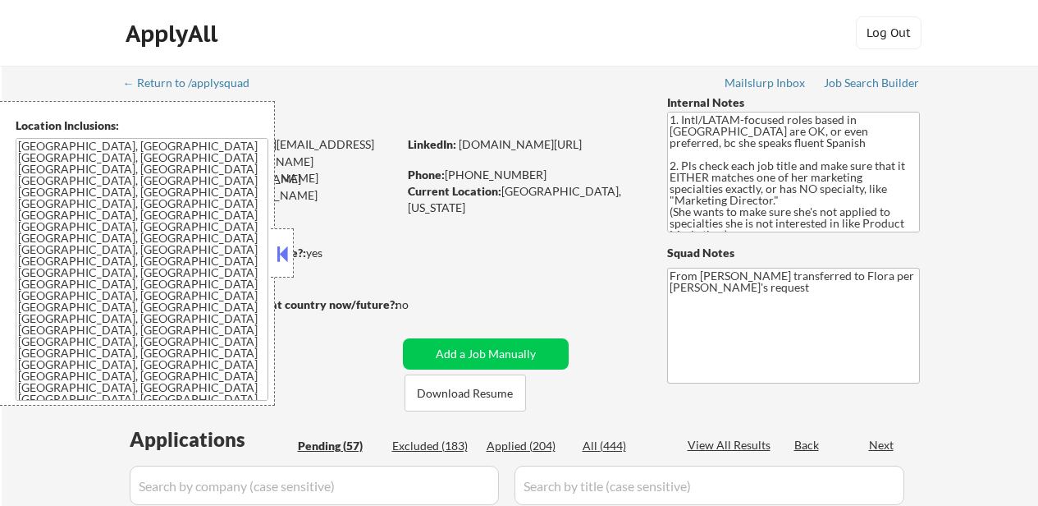
select select ""pending""
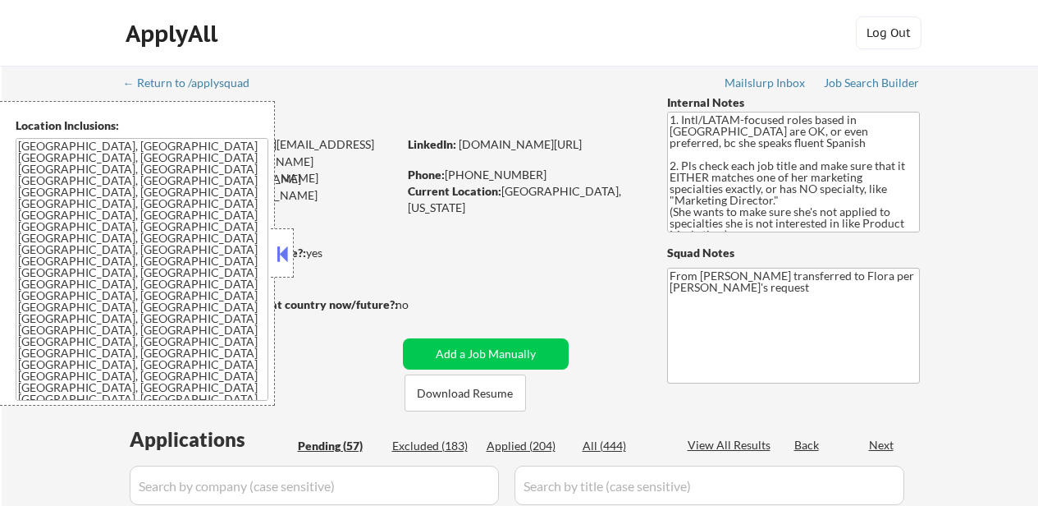
select select ""pending""
click at [540, 443] on div "Applied (204)" at bounding box center [528, 446] width 82 height 16
select select ""applied""
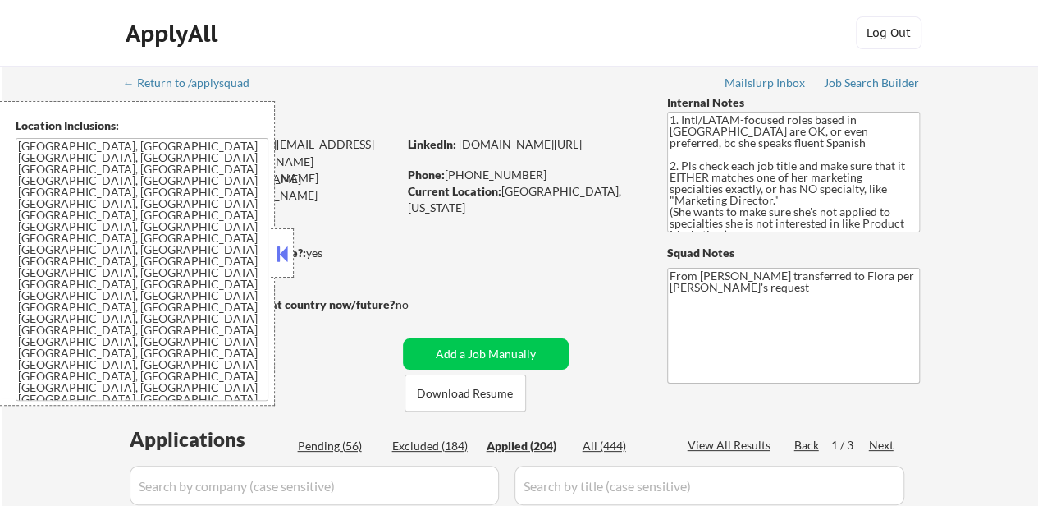
select select ""applied""
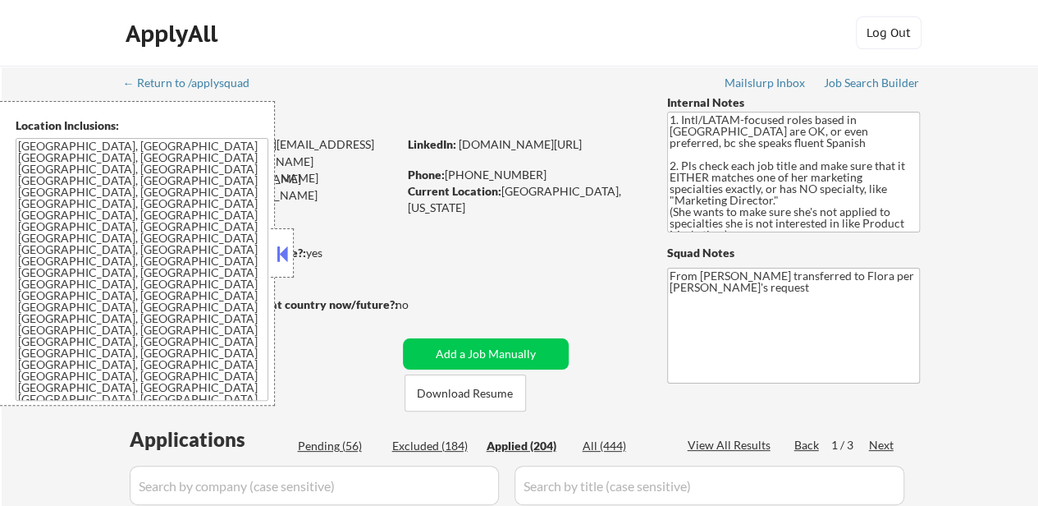
select select ""applied""
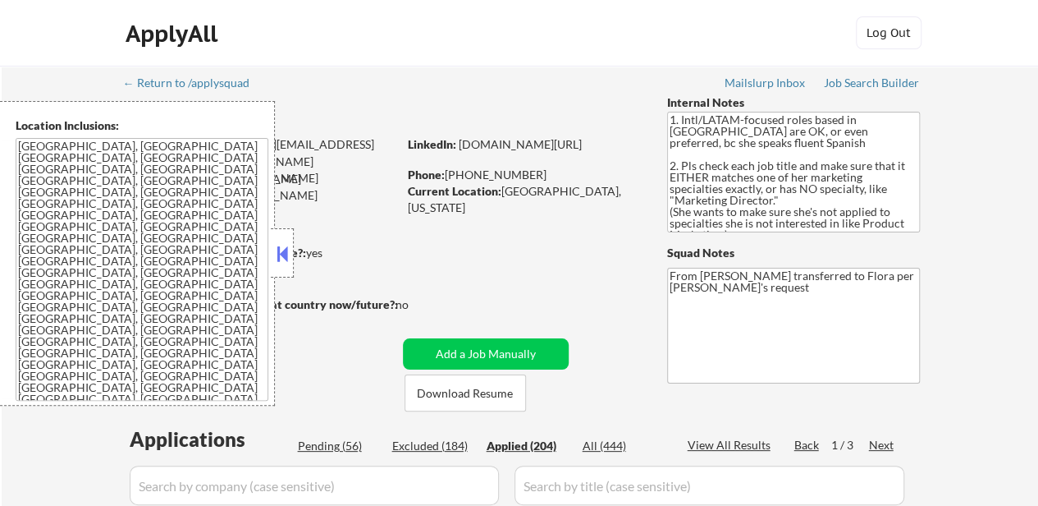
select select ""applied""
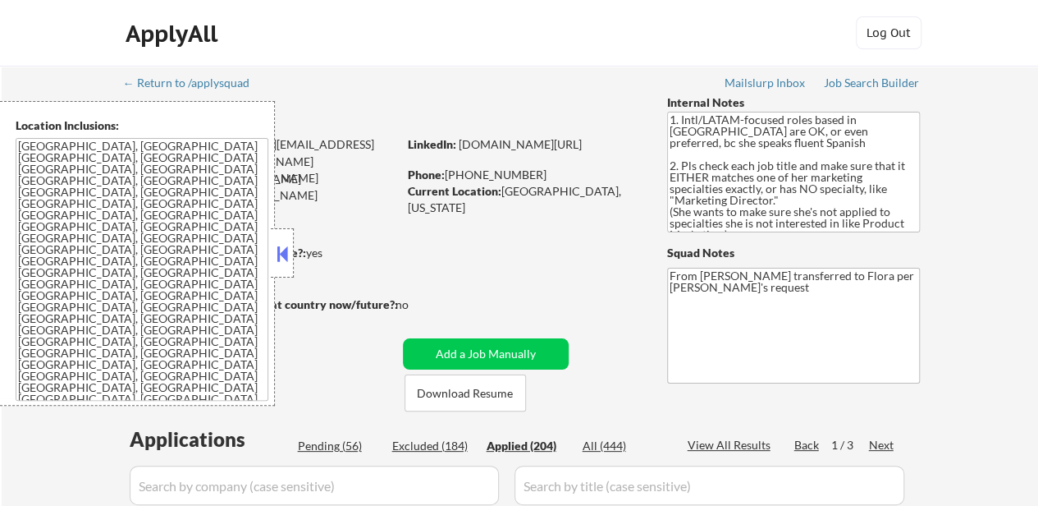
select select ""applied""
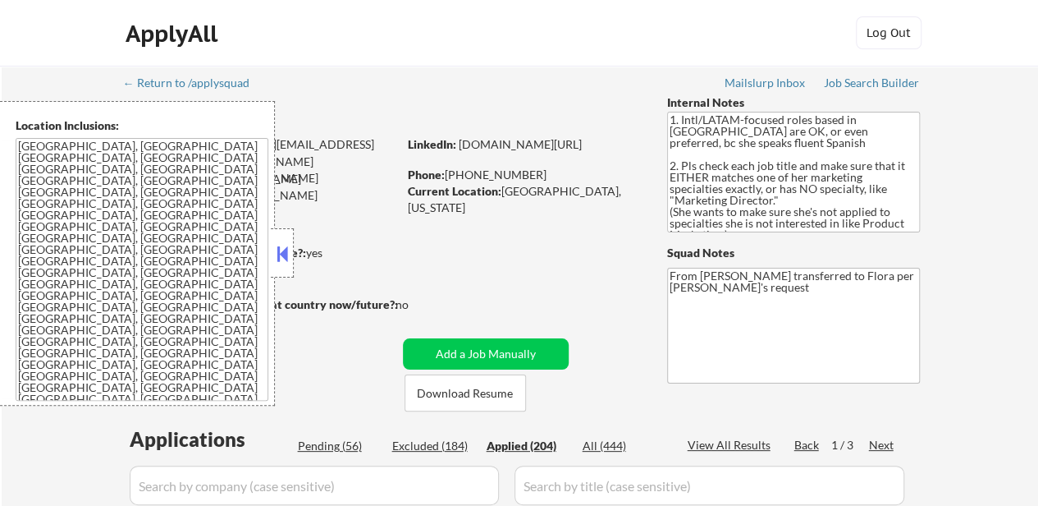
select select ""applied""
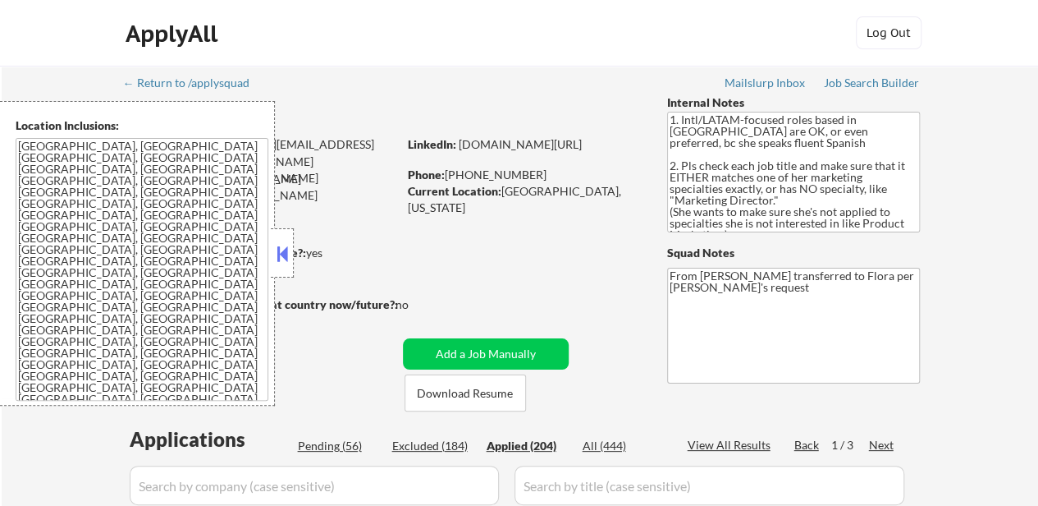
select select ""applied""
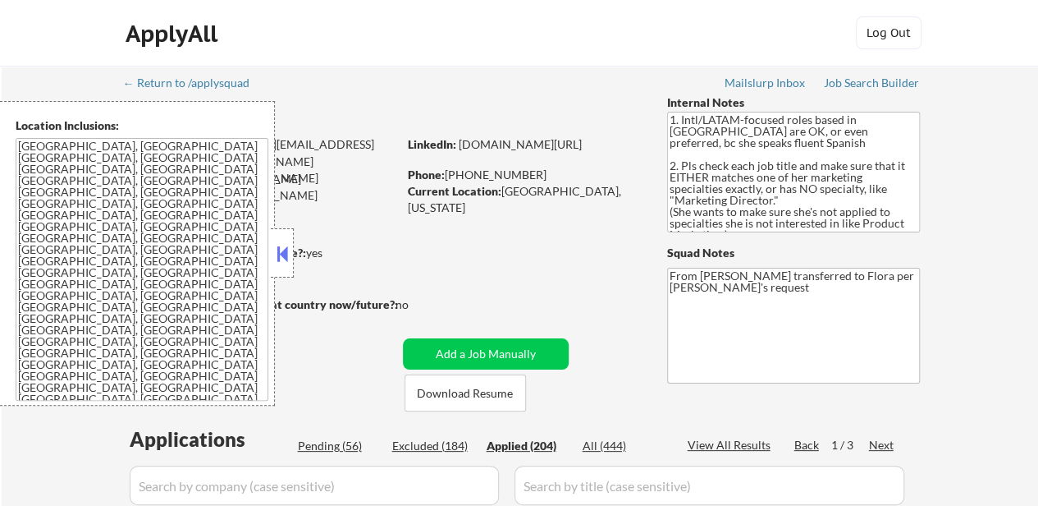
select select ""applied""
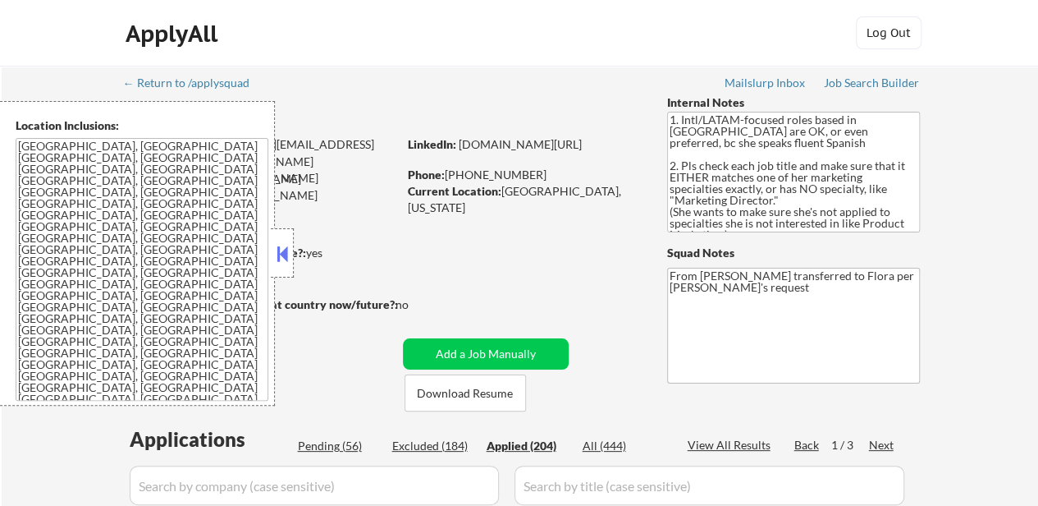
select select ""applied""
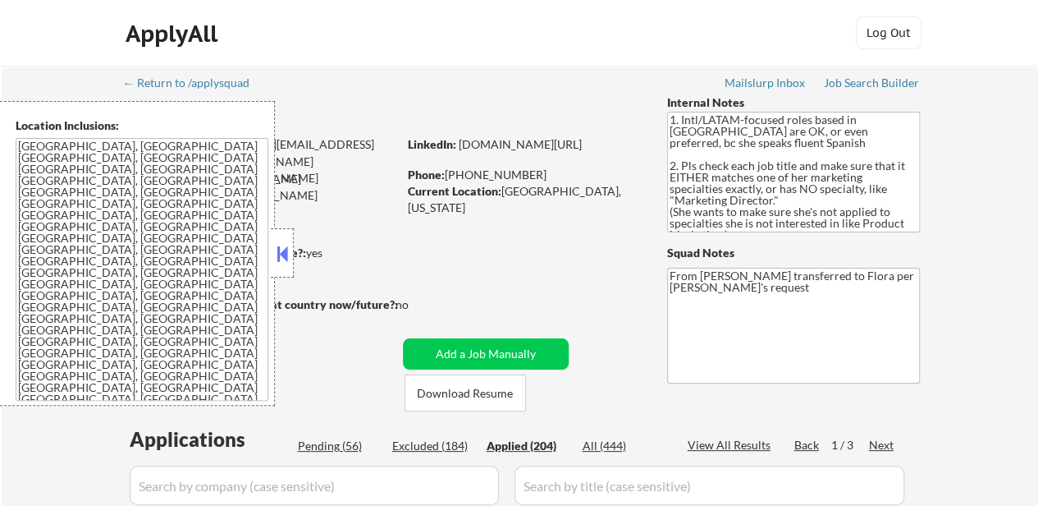
select select ""applied""
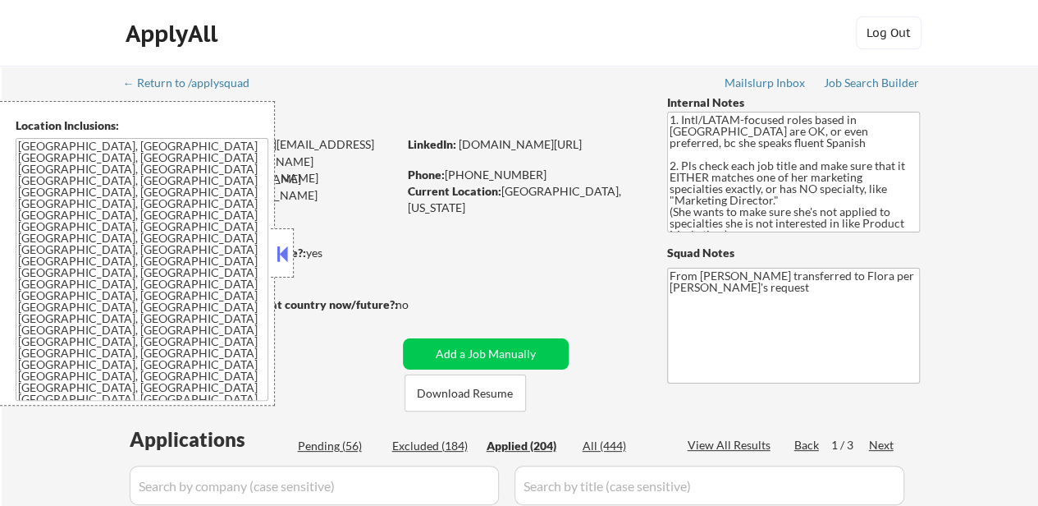
select select ""applied""
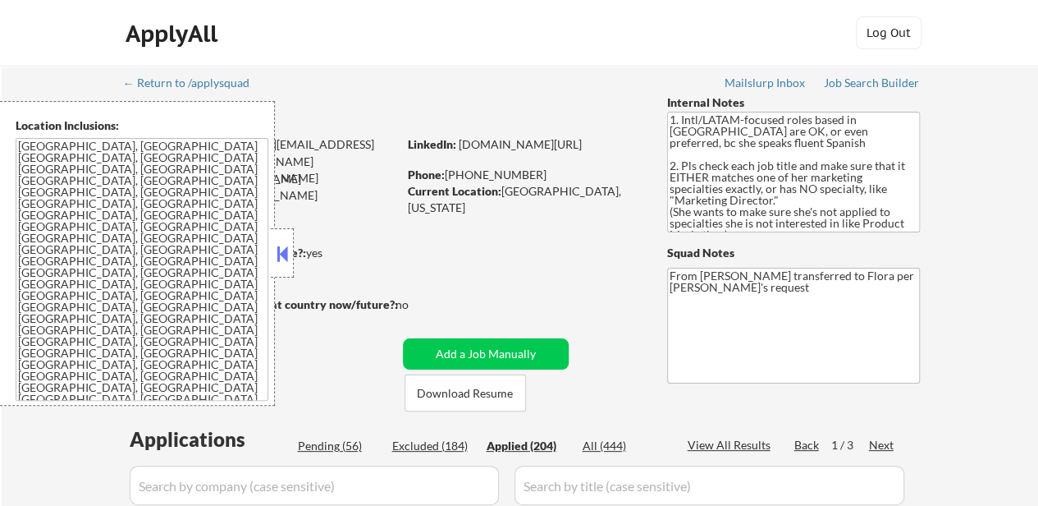
select select ""applied""
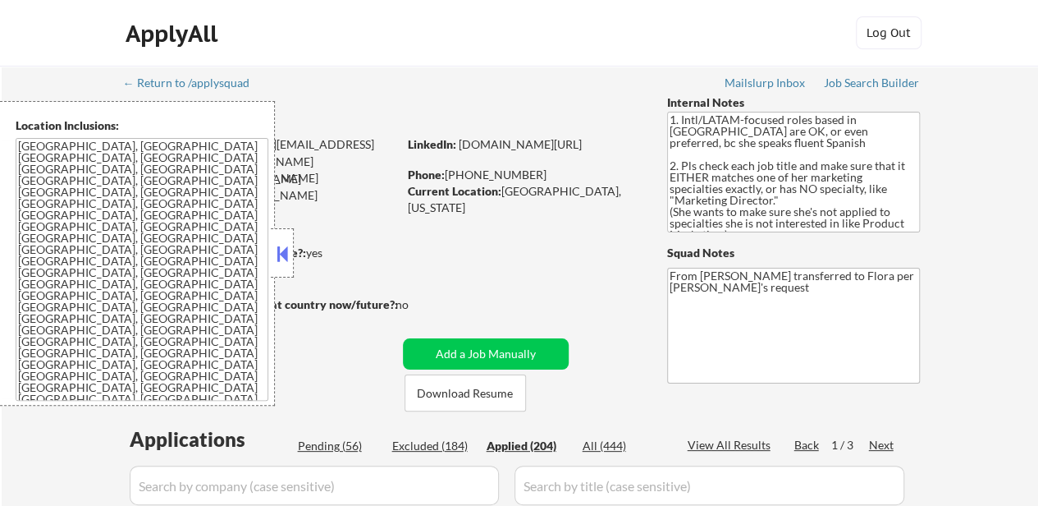
select select ""applied""
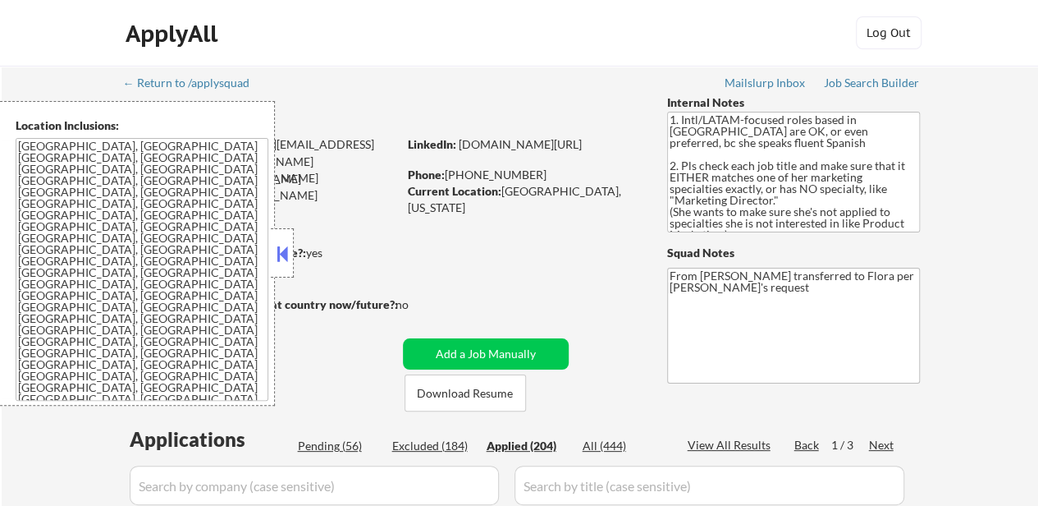
select select ""applied""
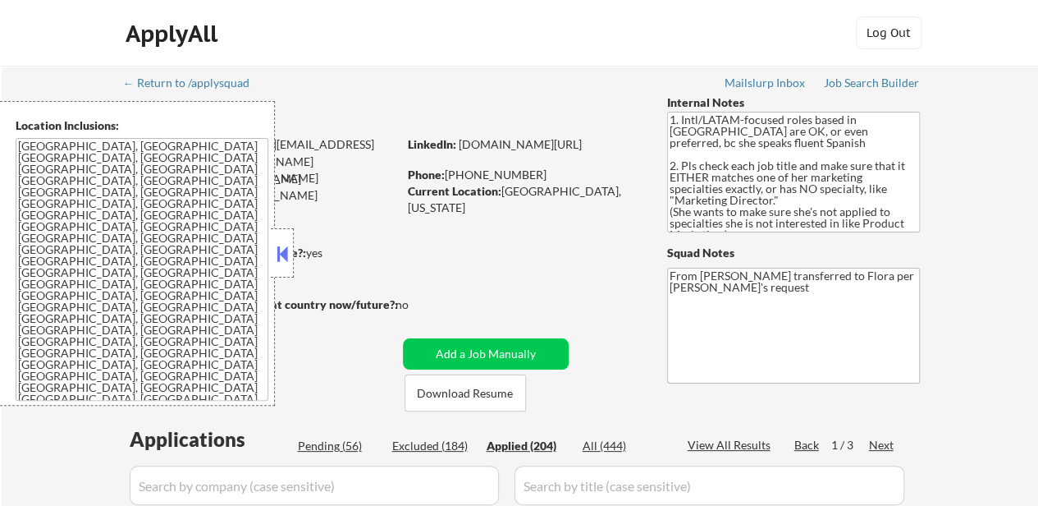
select select ""applied""
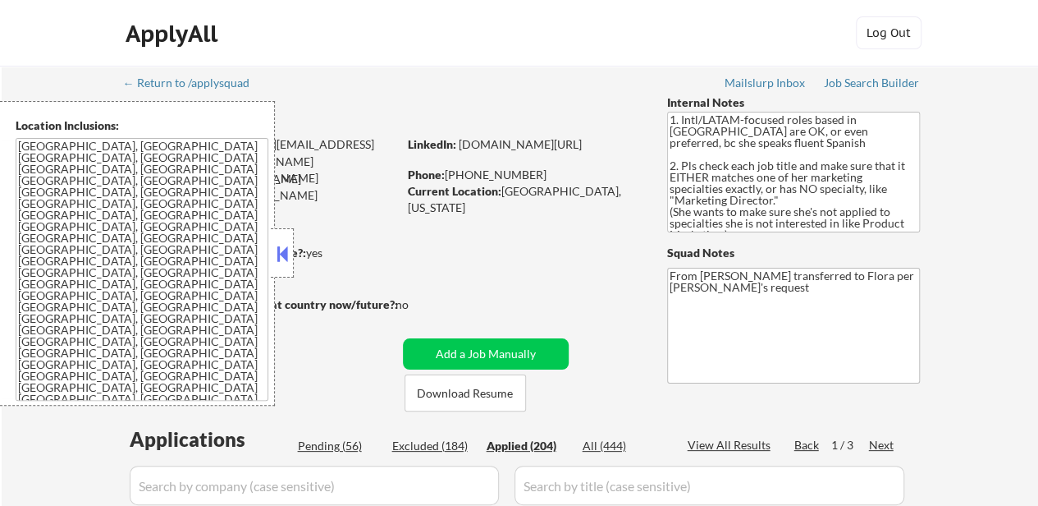
select select ""applied""
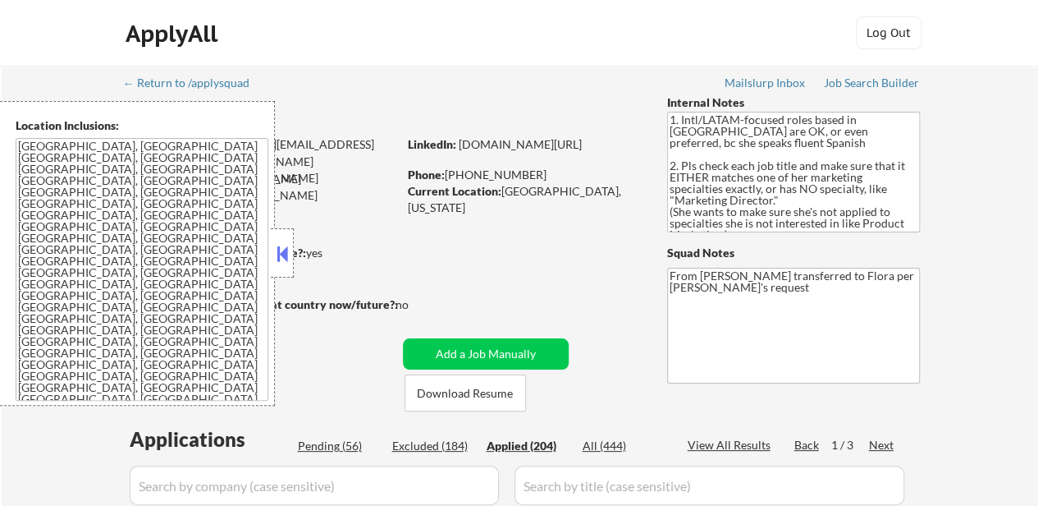
select select ""applied""
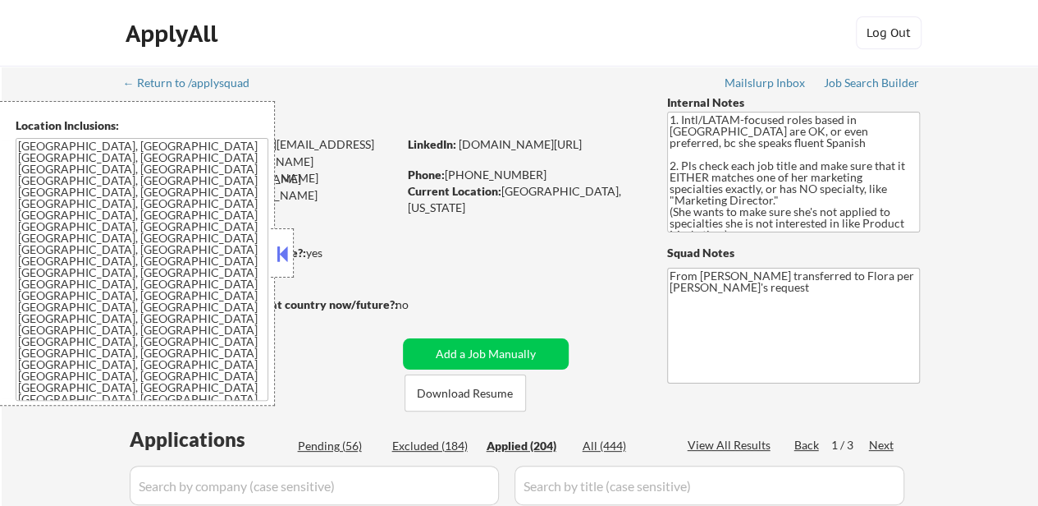
select select ""applied""
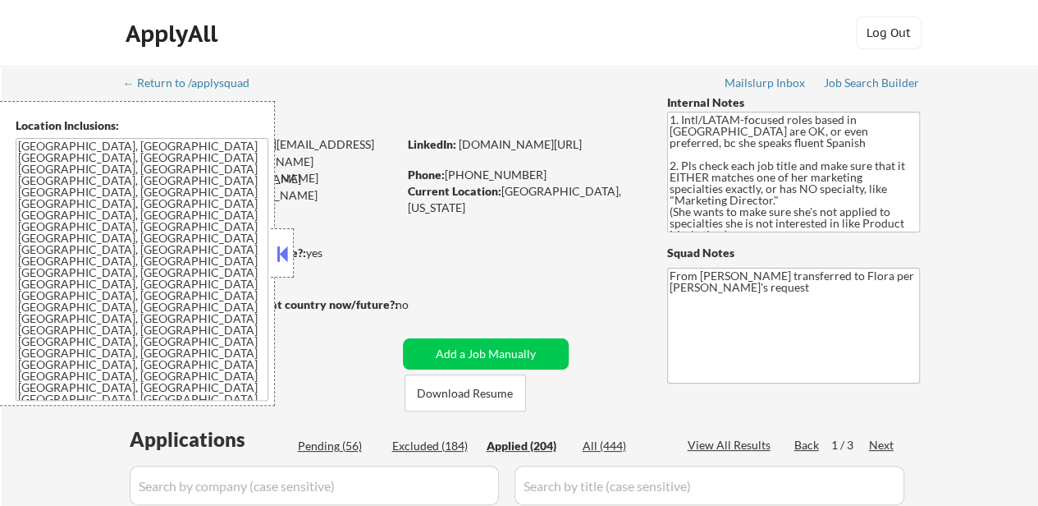
select select ""applied""
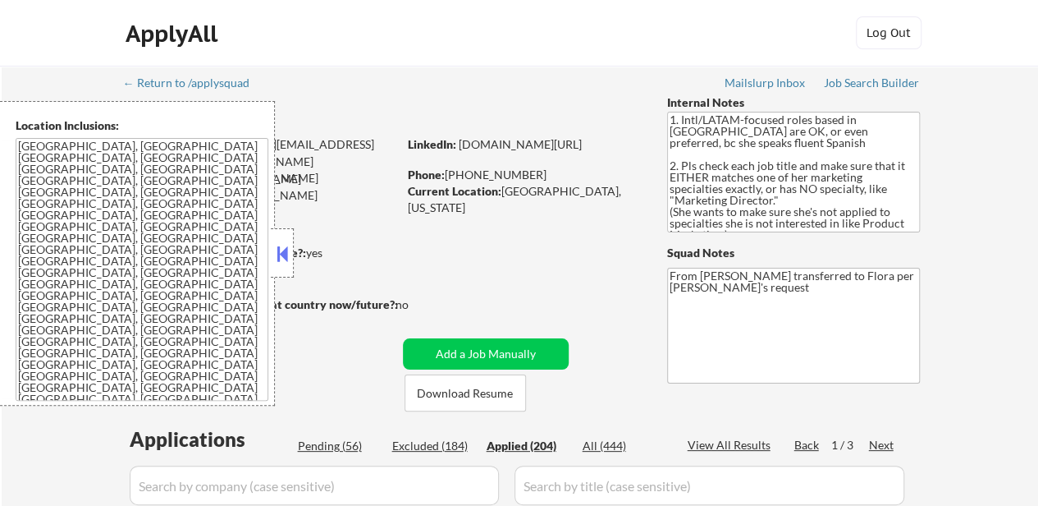
select select ""applied""
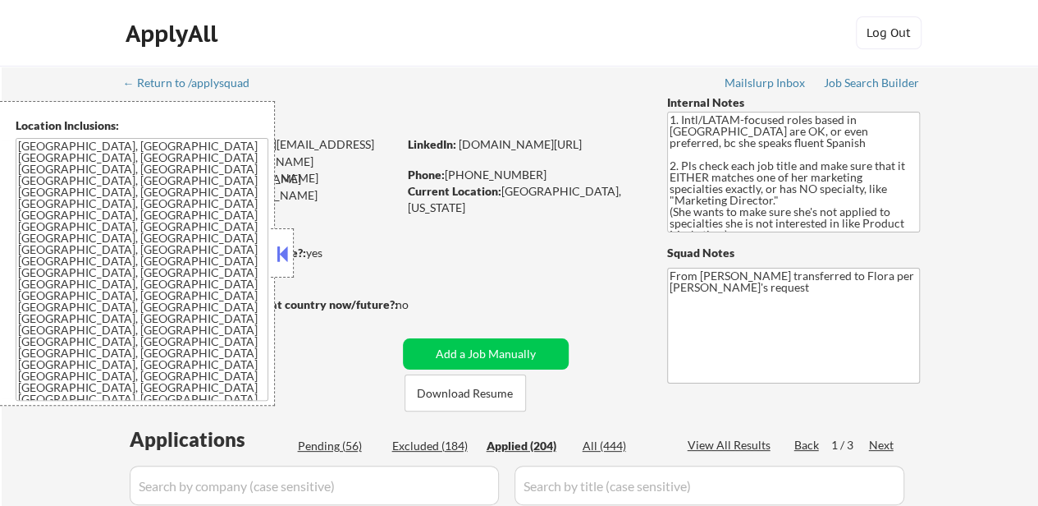
select select ""applied""
